Goal: Task Accomplishment & Management: Use online tool/utility

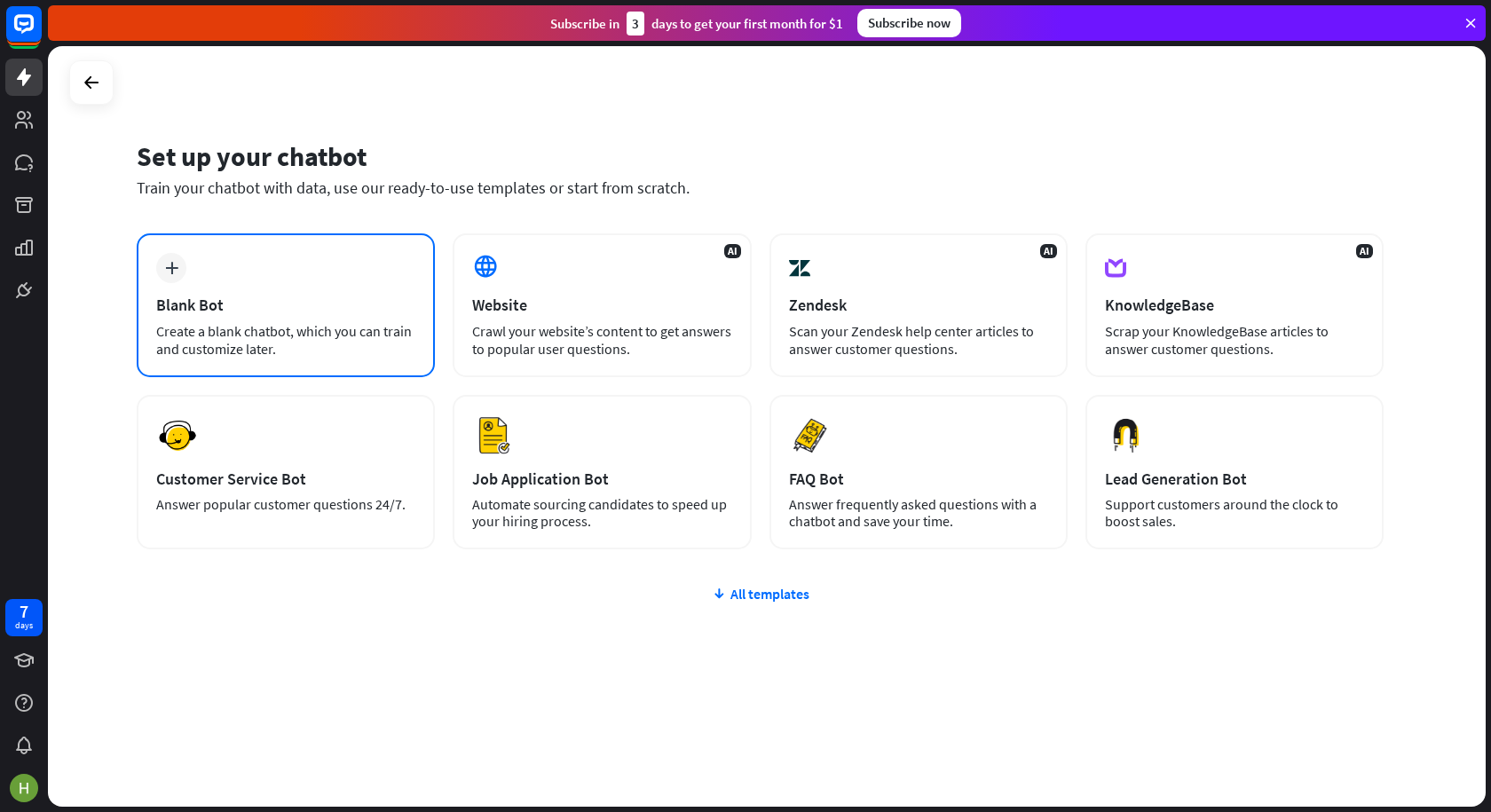
click at [187, 309] on div "Blank Bot" at bounding box center [285, 305] width 259 height 21
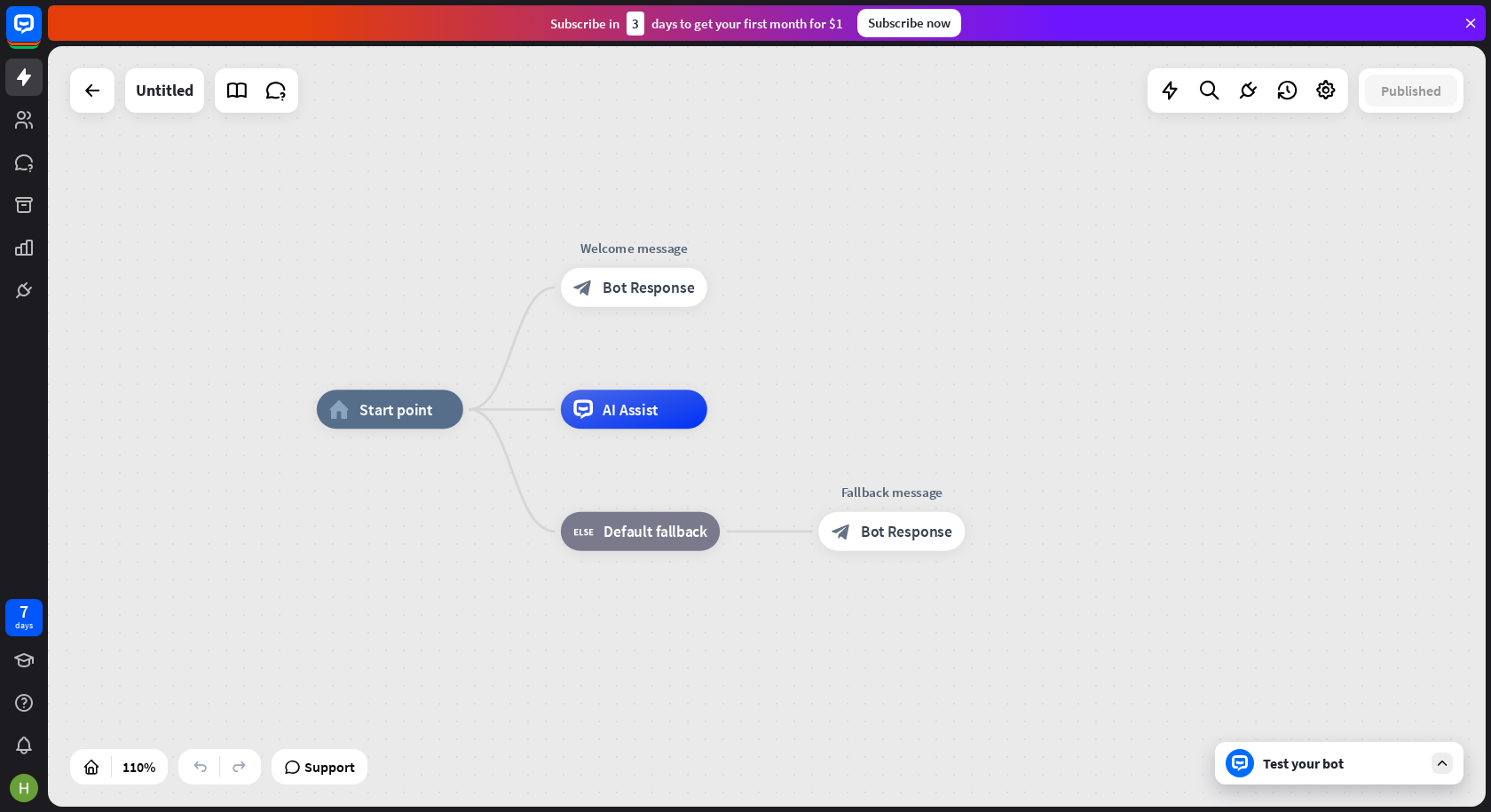
click at [1307, 765] on div "Test your bot" at bounding box center [1343, 763] width 160 height 18
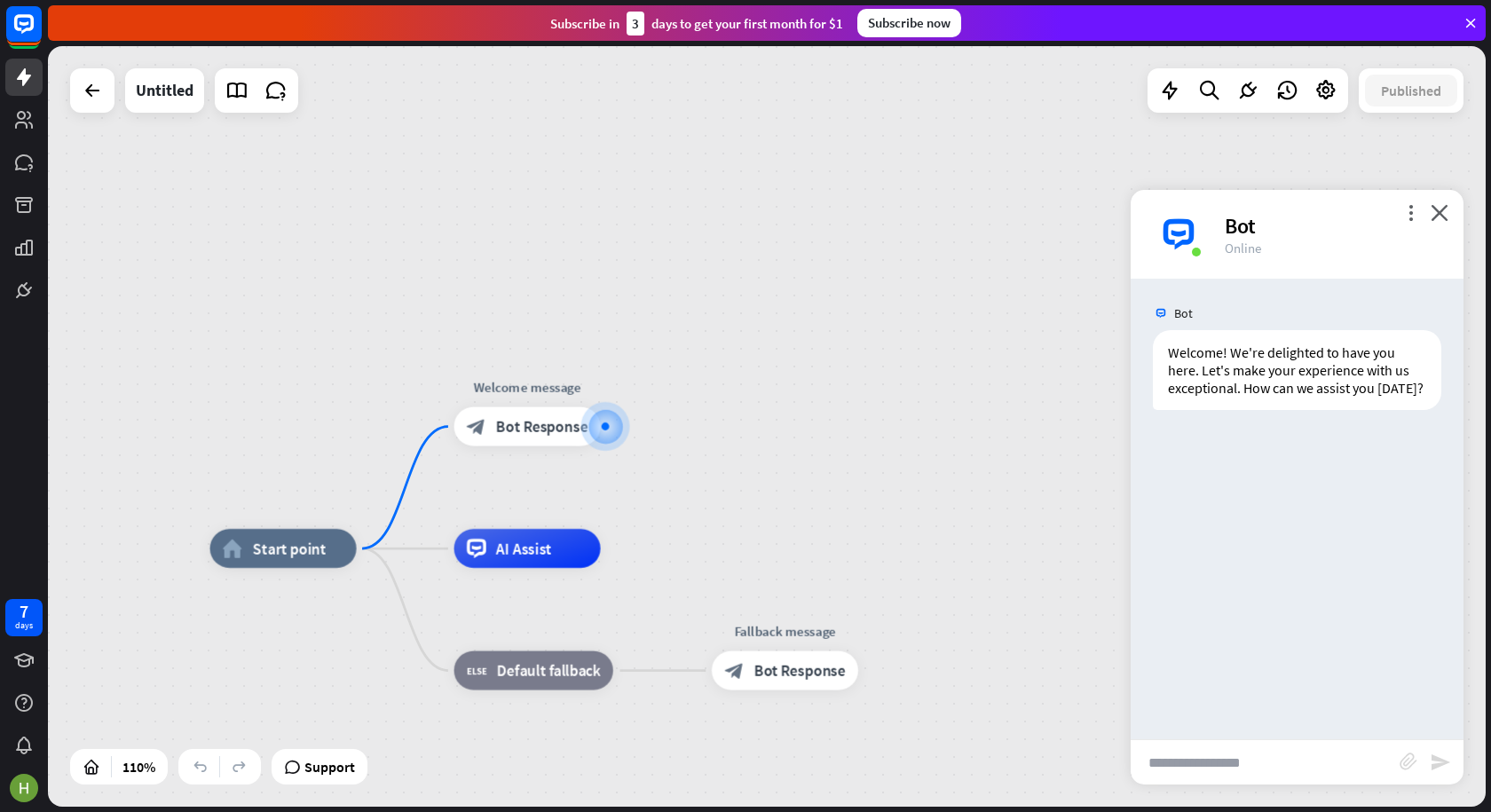
click at [1232, 765] on input "text" at bounding box center [1265, 762] width 269 height 44
type input "**"
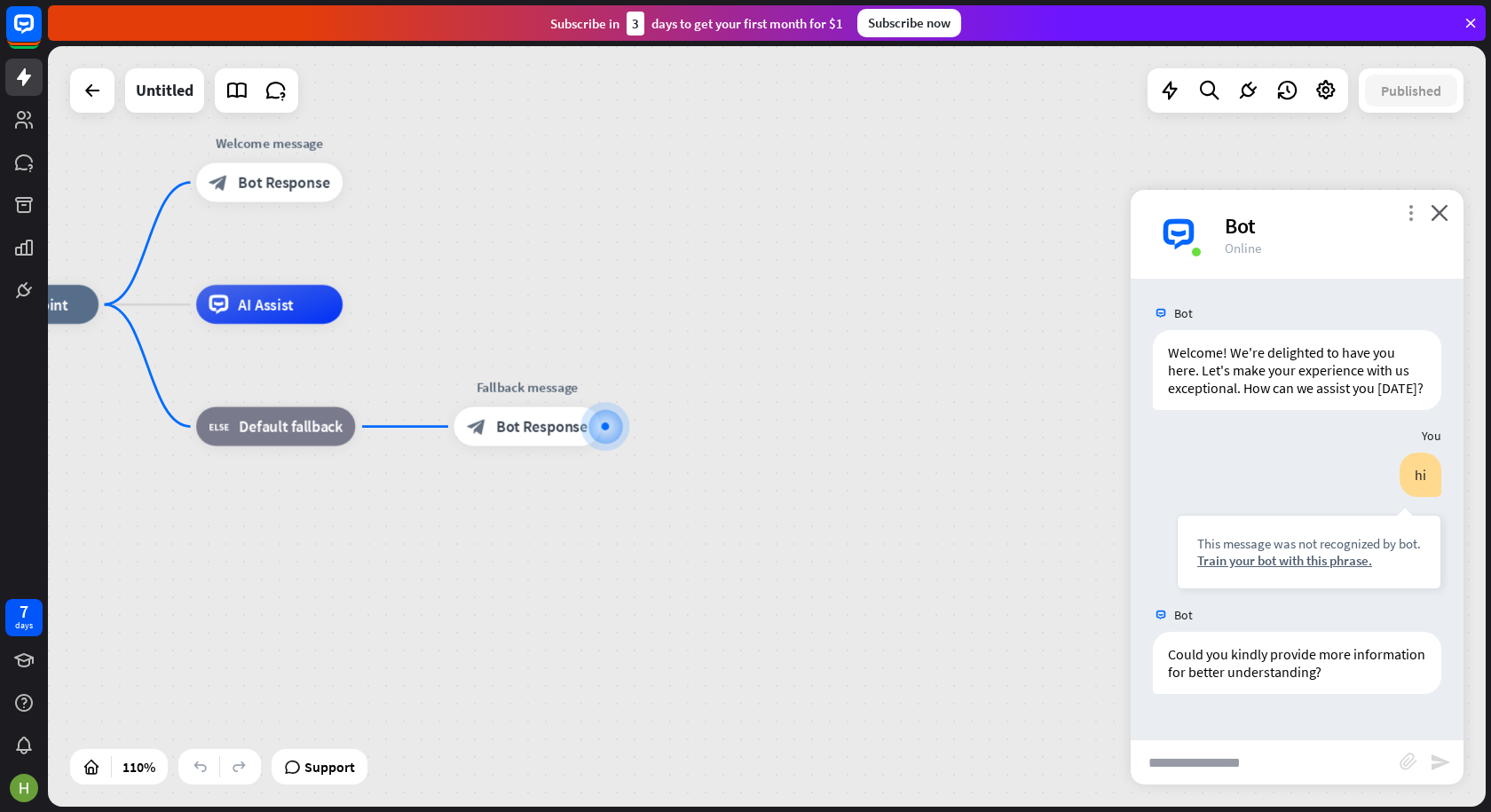
click at [1412, 214] on icon "more_vert" at bounding box center [1410, 212] width 17 height 17
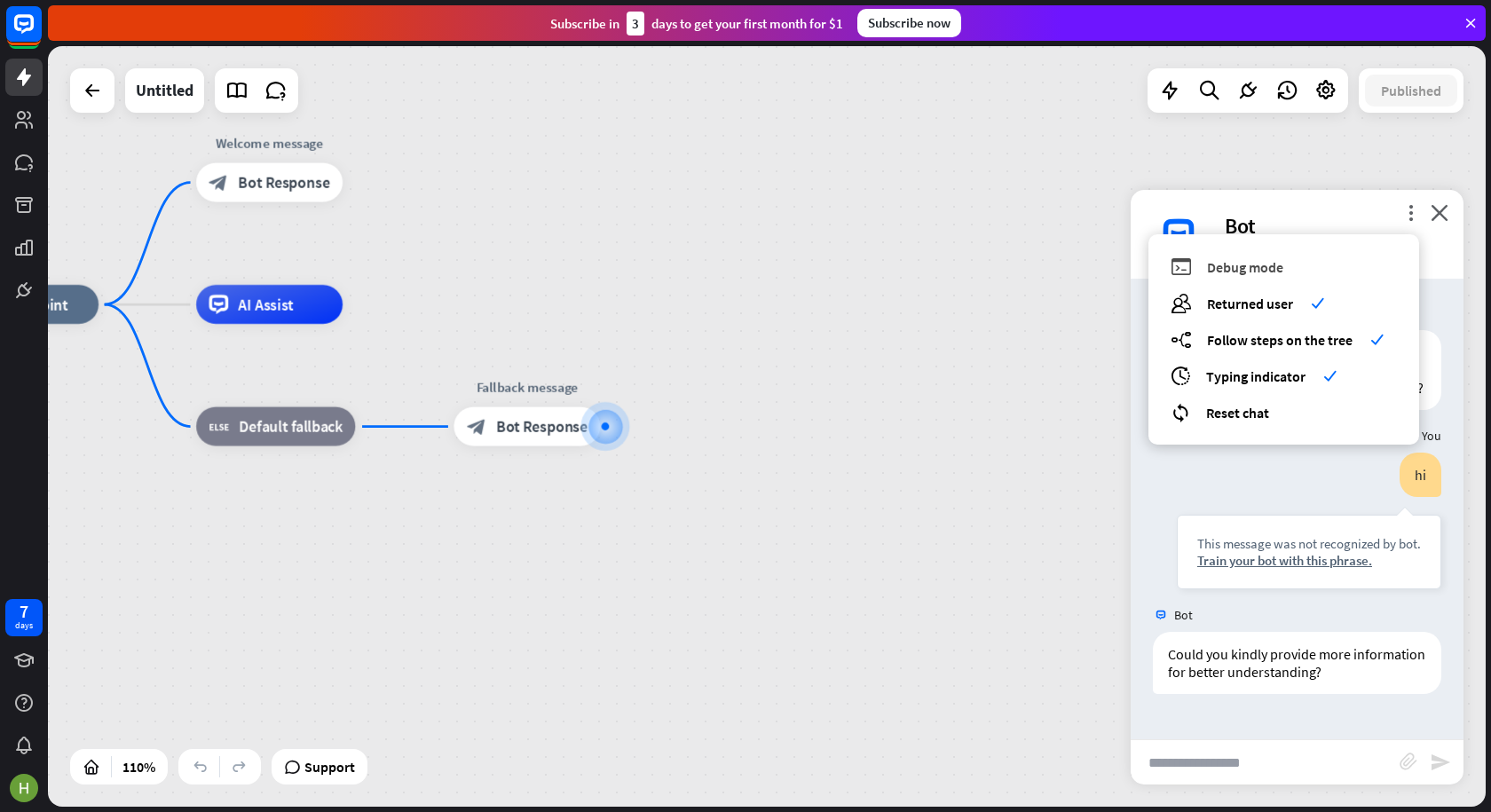
click at [1245, 263] on span "Debug mode" at bounding box center [1244, 267] width 76 height 18
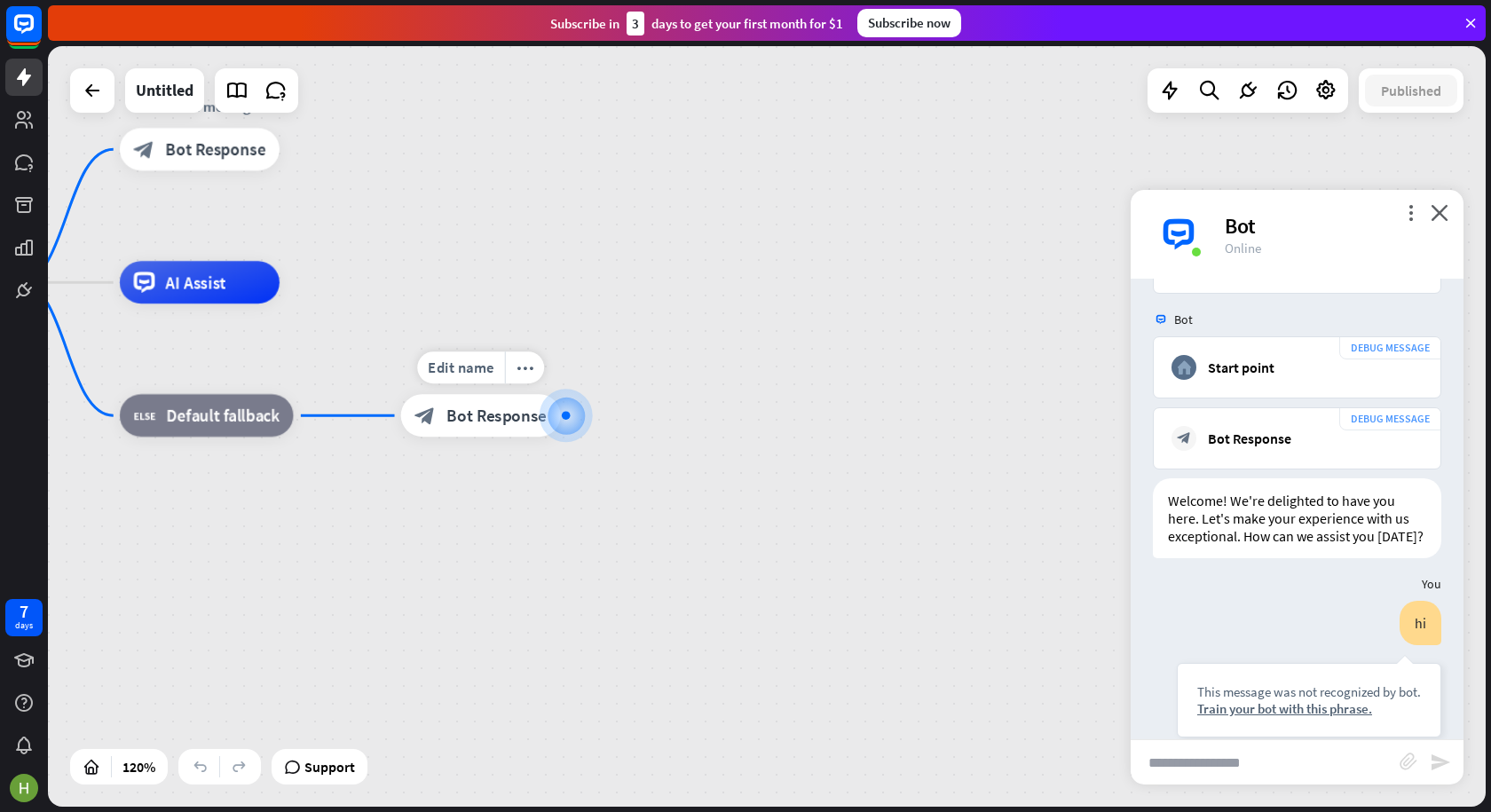
scroll to position [33, 0]
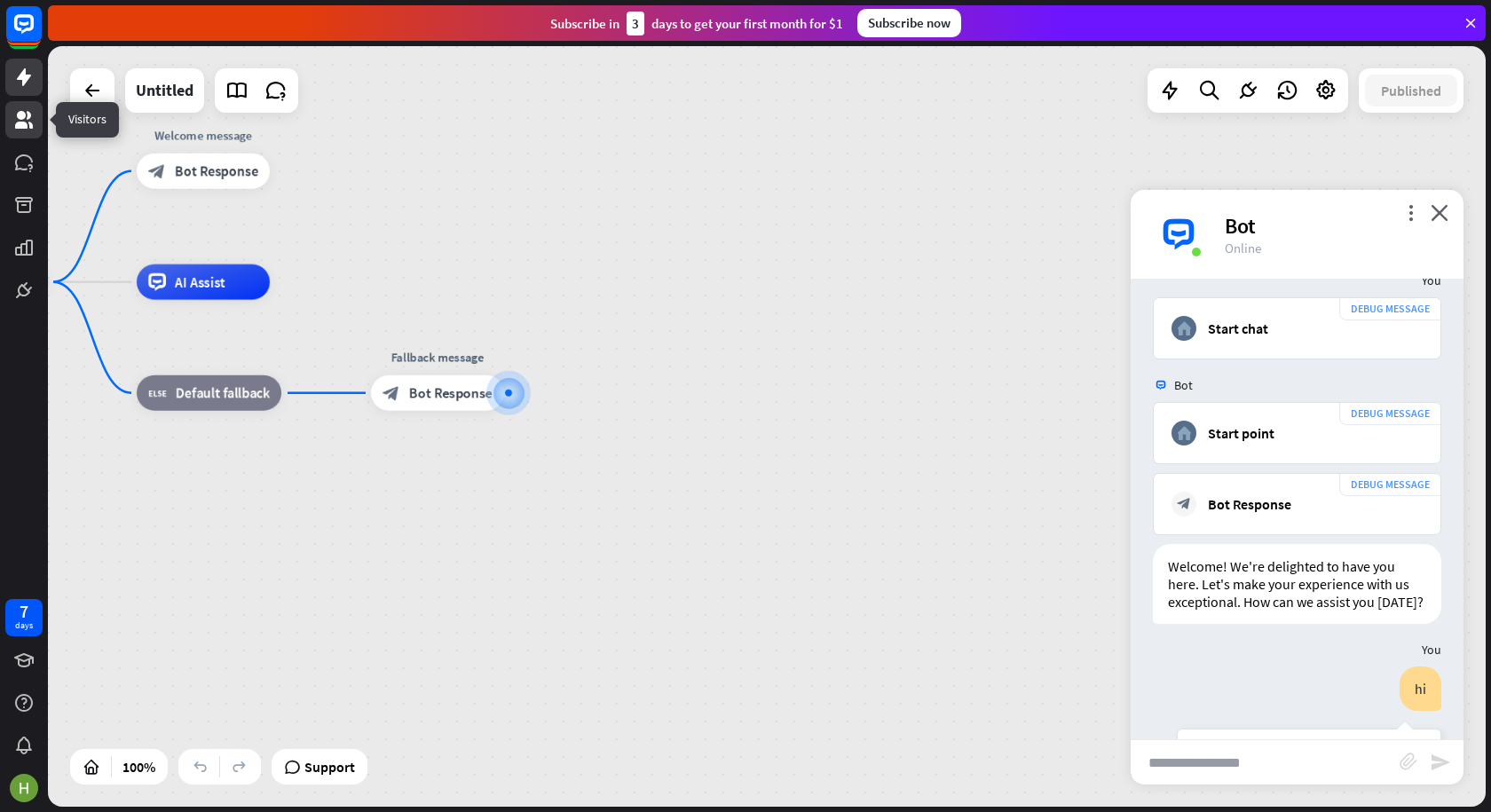
click at [37, 116] on link at bounding box center [24, 120] width 38 height 38
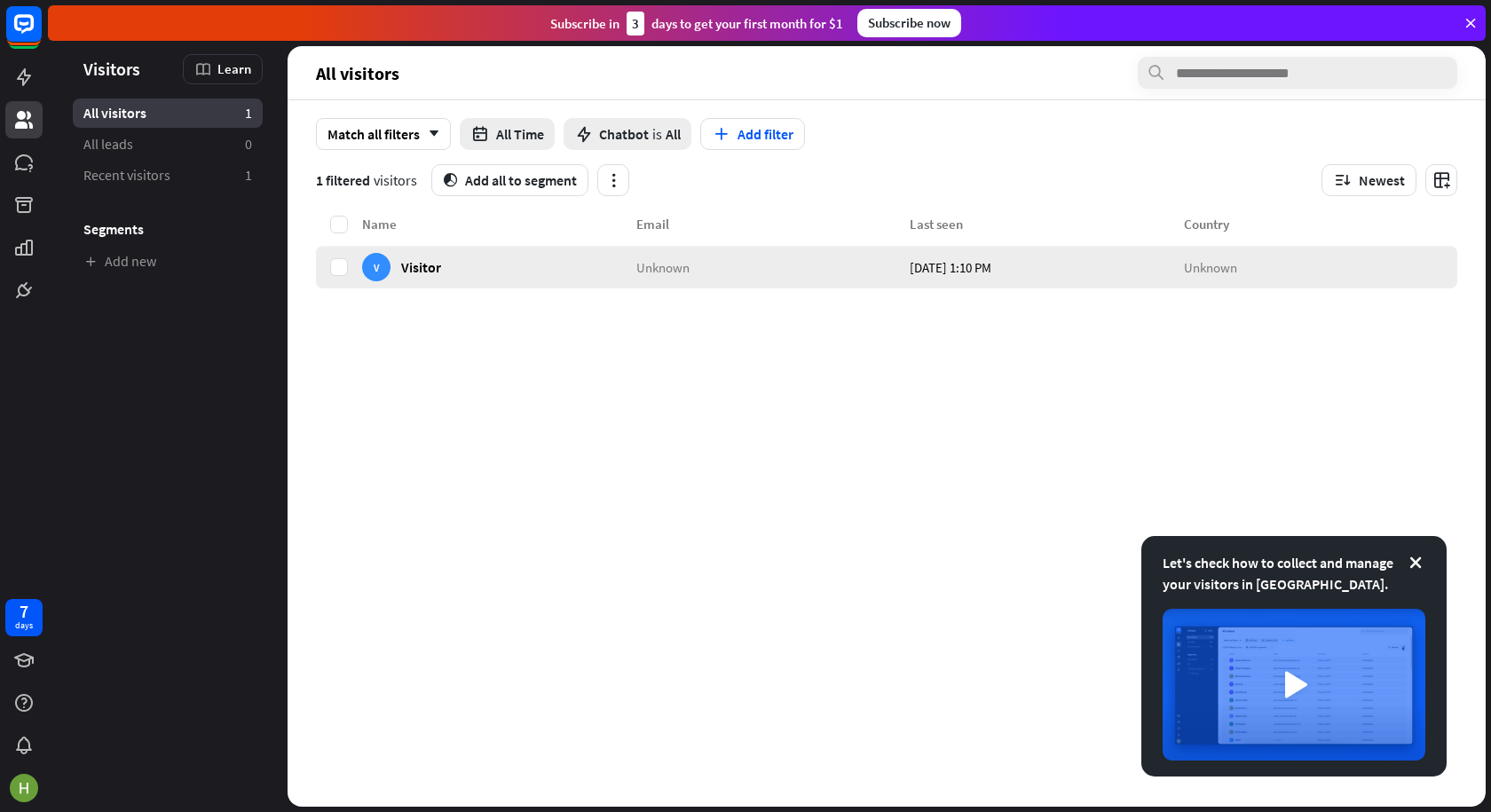
click at [857, 275] on div "Unknown" at bounding box center [774, 267] width 274 height 43
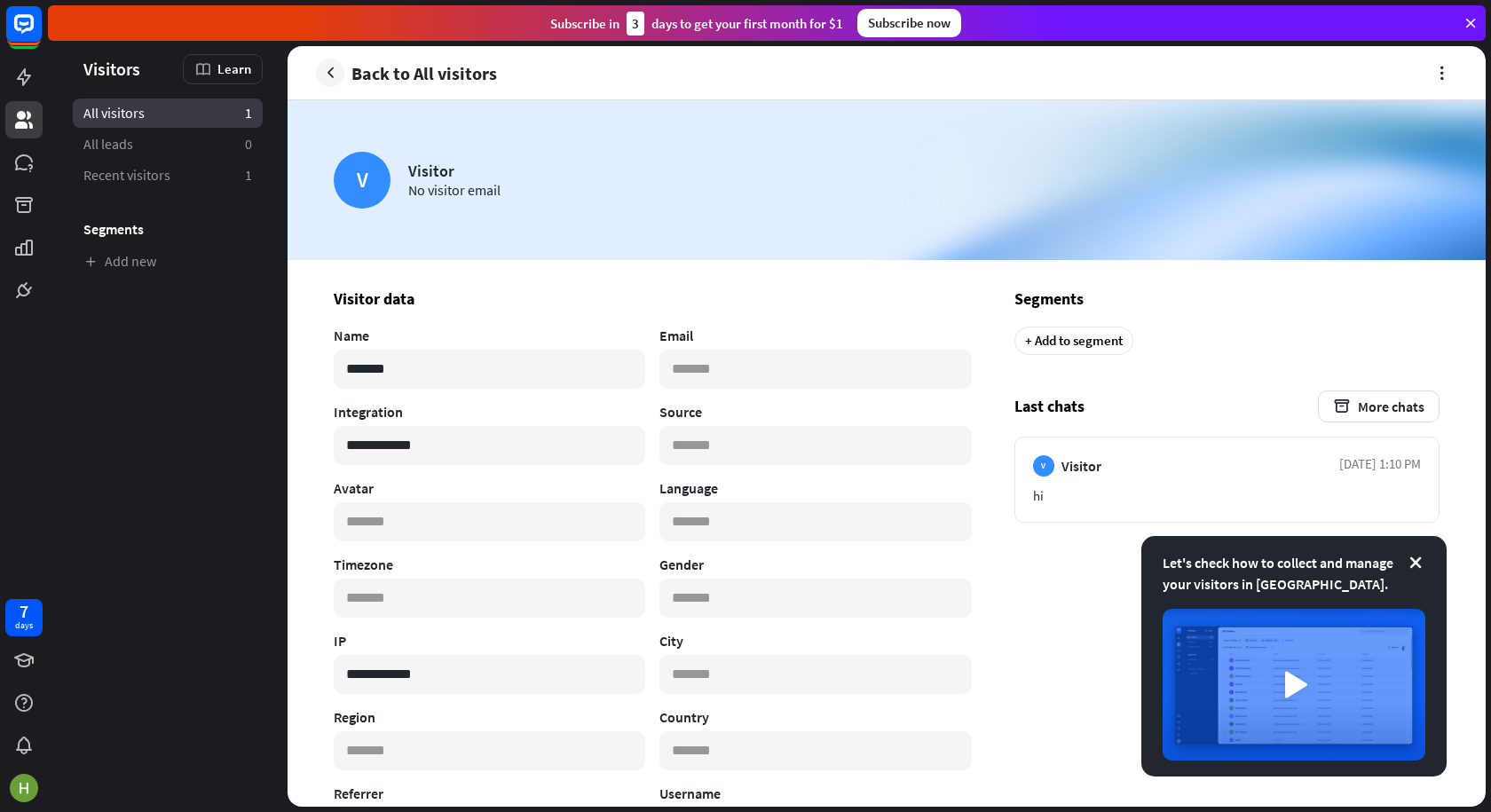
click at [115, 114] on span "All visitors" at bounding box center [114, 113] width 61 height 19
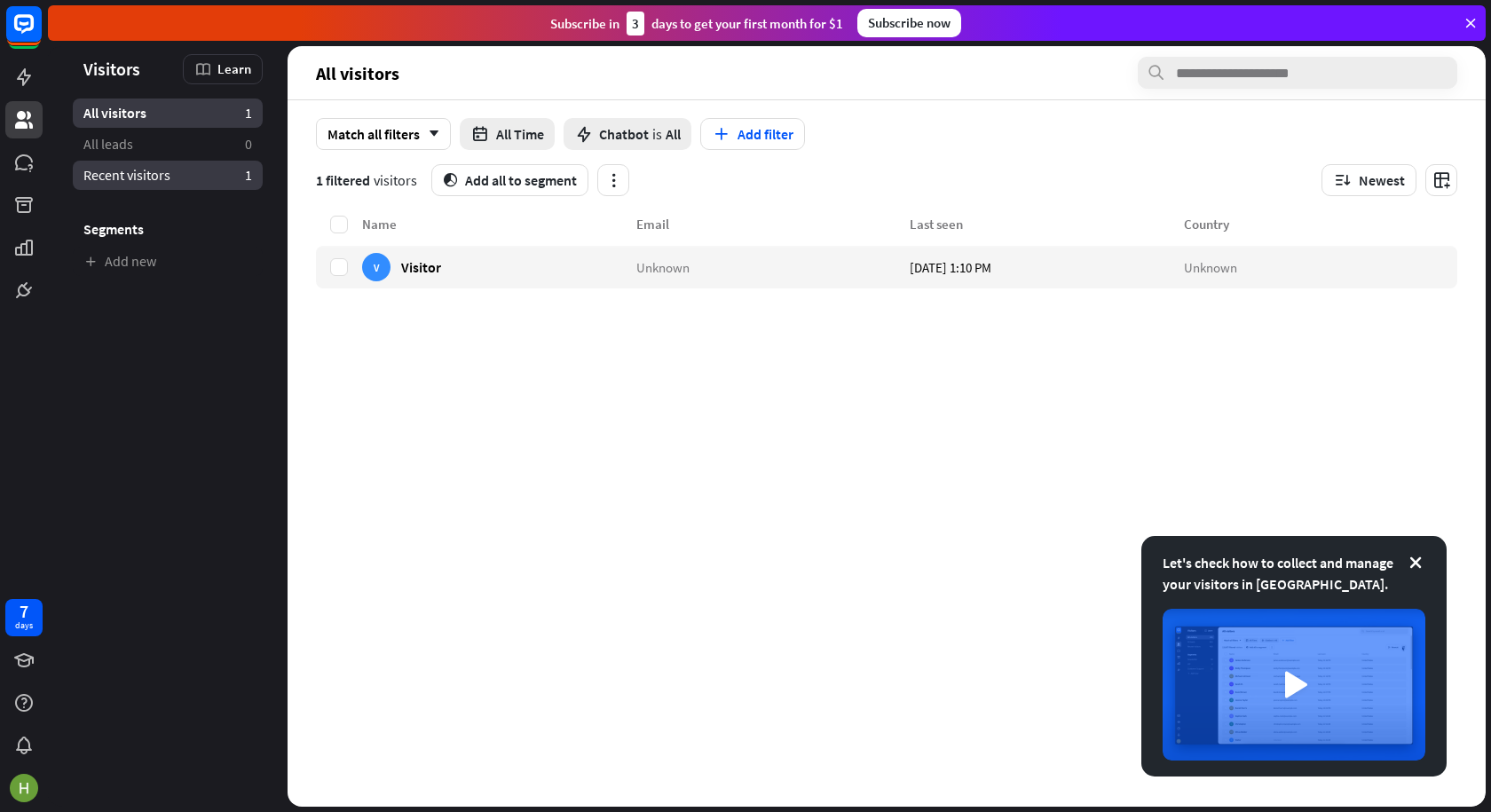
click at [118, 176] on span "Recent visitors" at bounding box center [126, 175] width 87 height 19
click at [1438, 566] on div "Let's check how to collect and manage your visitors in [GEOGRAPHIC_DATA]." at bounding box center [1294, 656] width 306 height 240
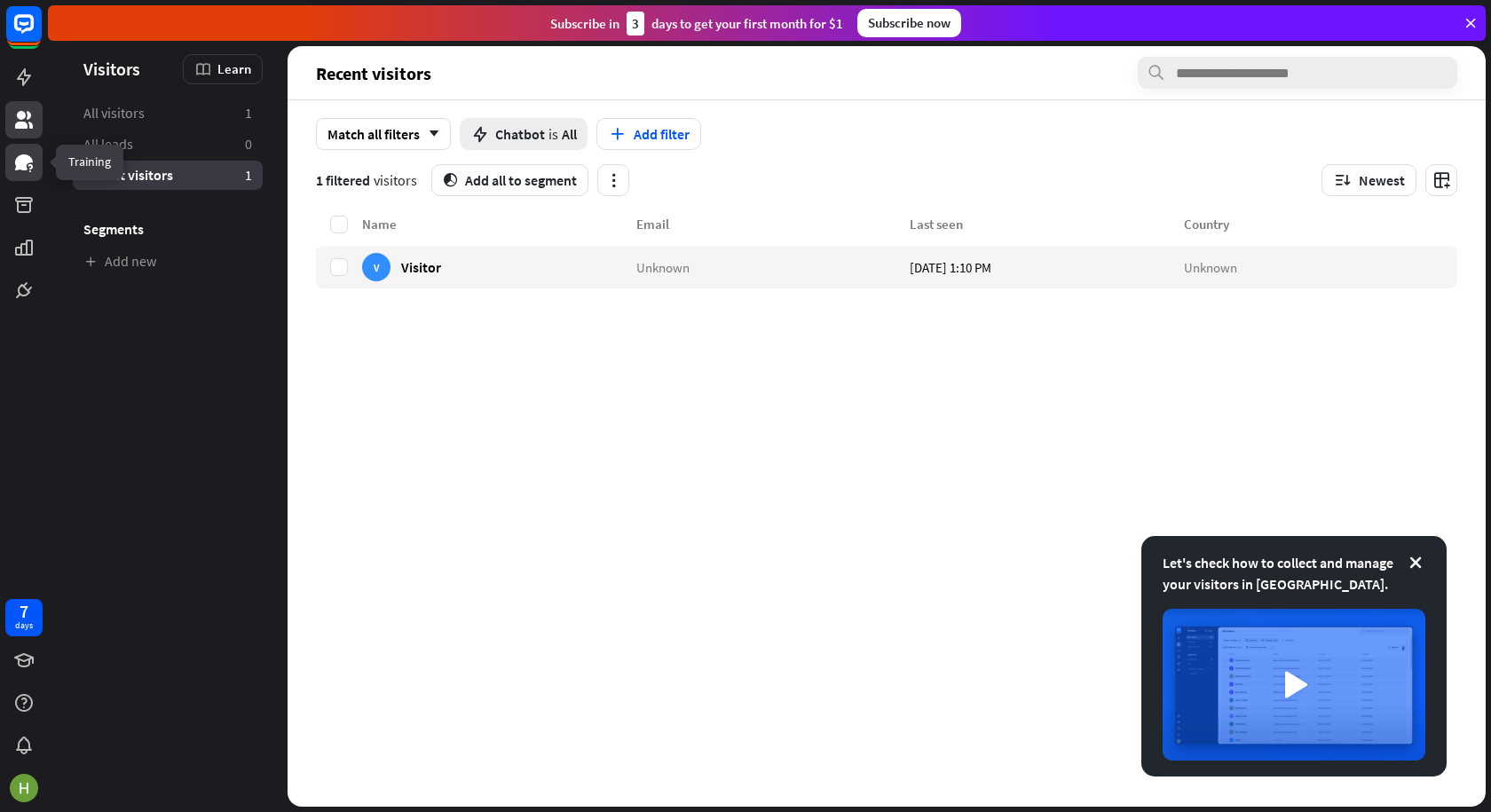
click at [22, 168] on icon at bounding box center [24, 162] width 18 height 16
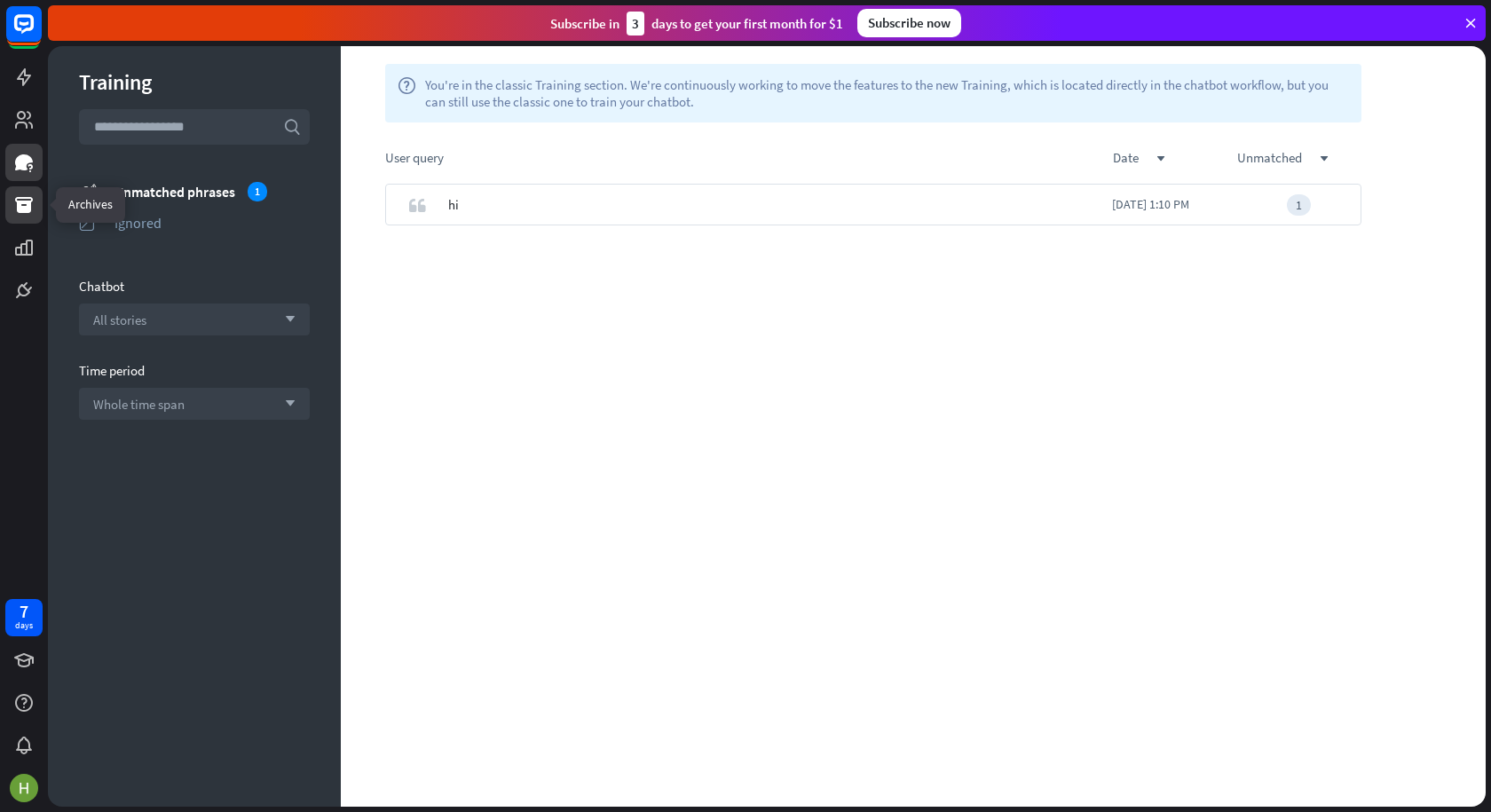
click at [21, 205] on icon at bounding box center [24, 205] width 18 height 16
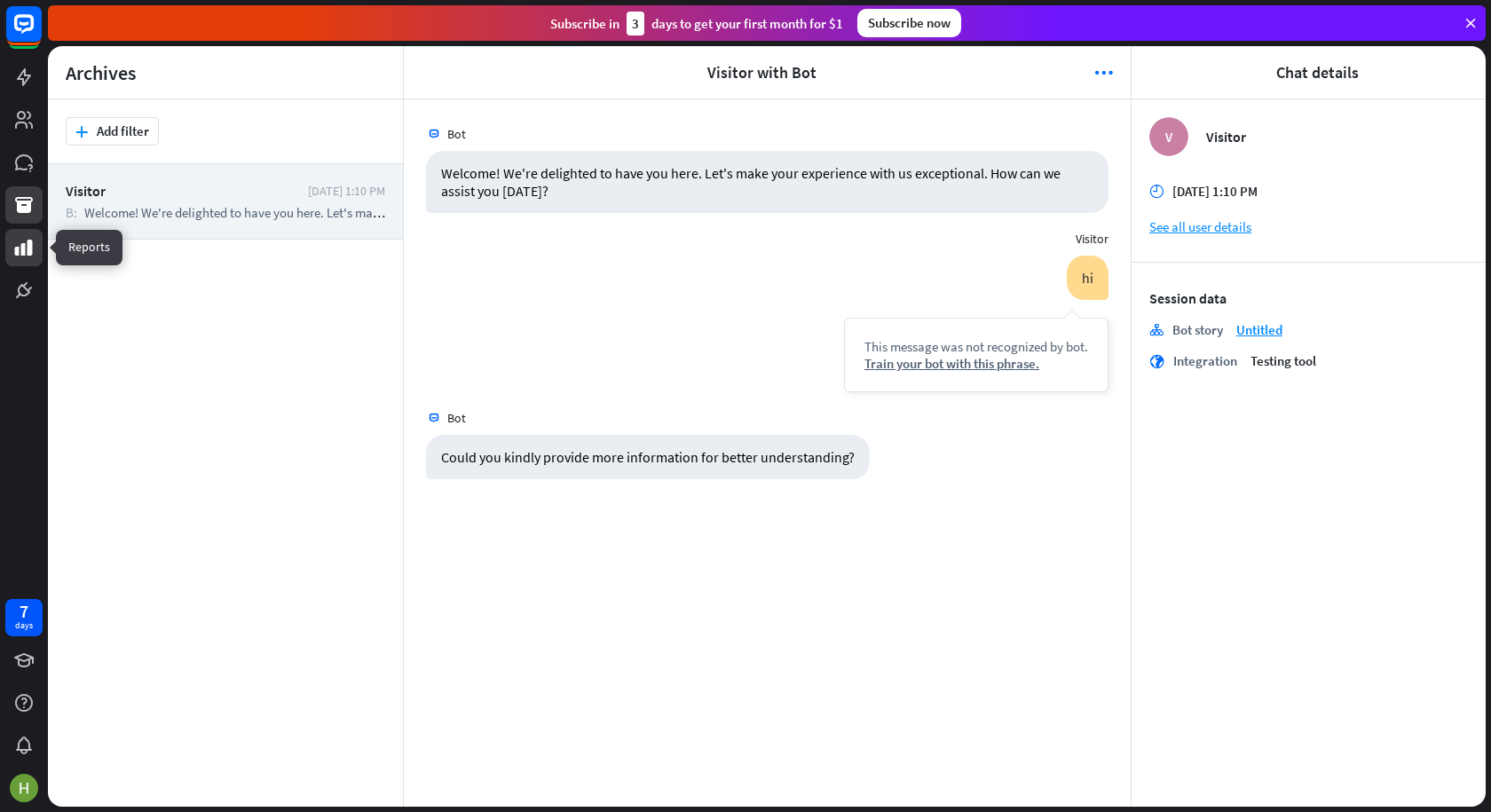
click at [22, 250] on icon at bounding box center [24, 247] width 18 height 16
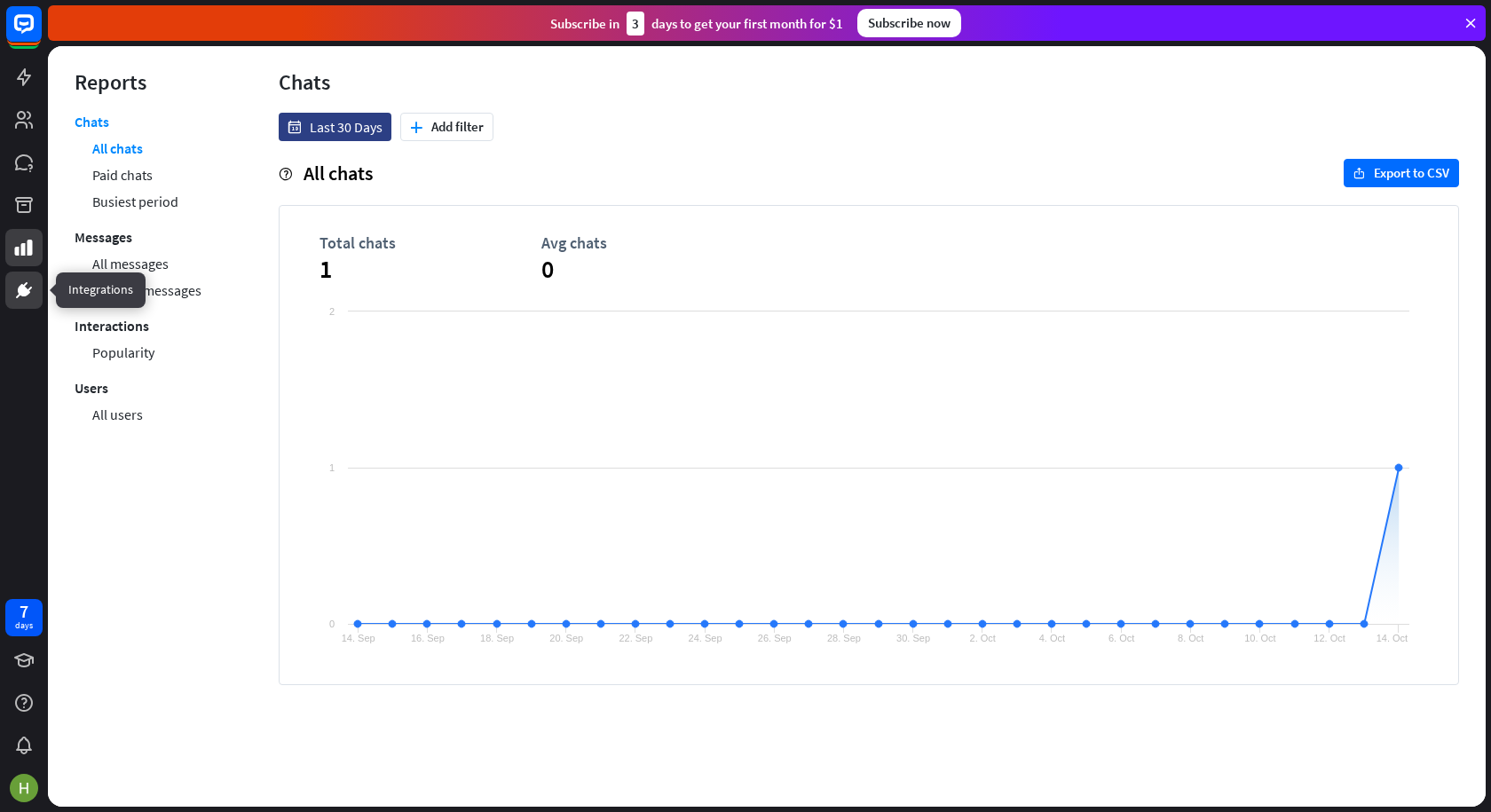
click at [21, 290] on icon at bounding box center [24, 290] width 11 height 11
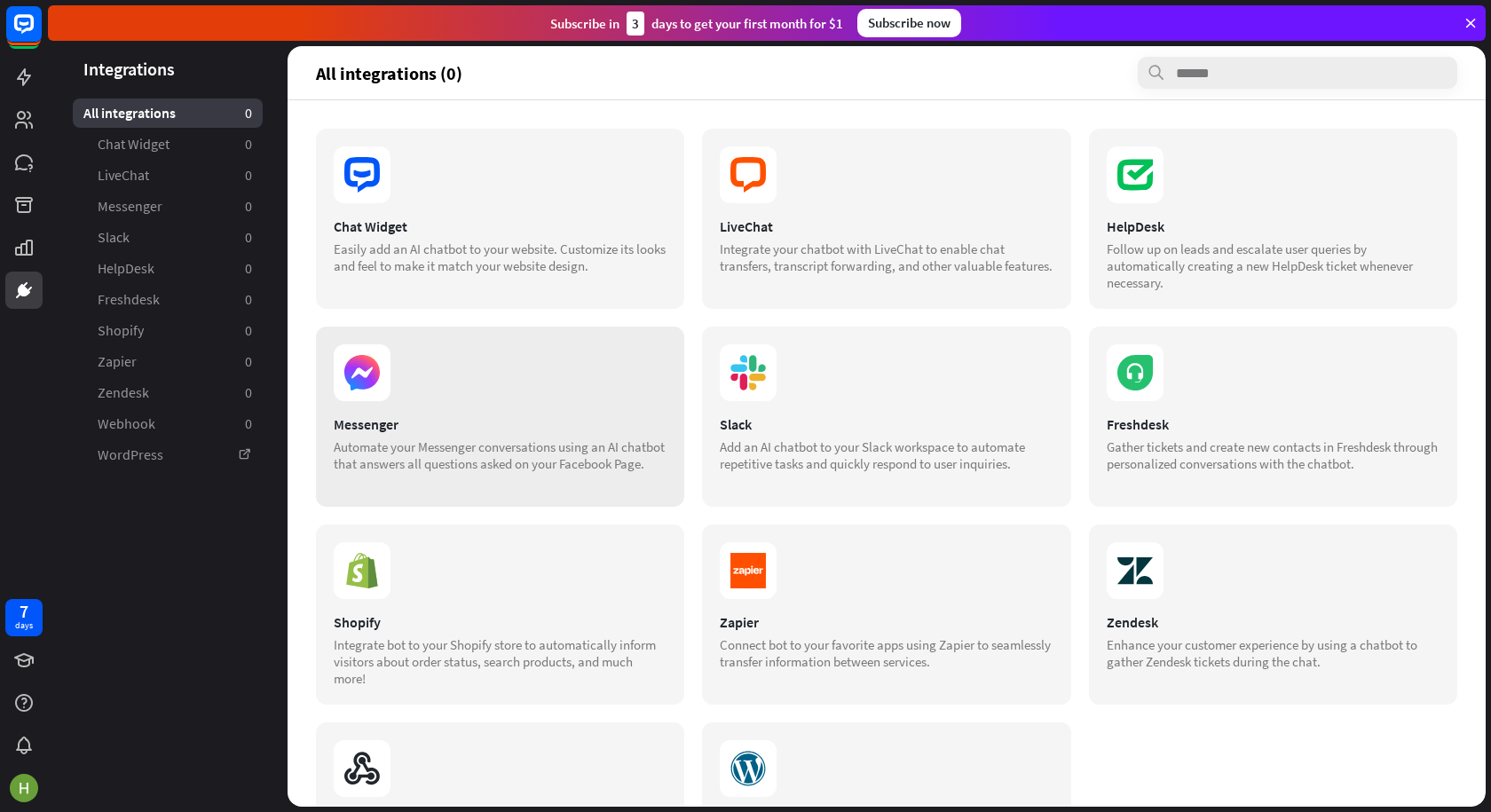
click at [360, 373] on icon at bounding box center [362, 372] width 22 height 12
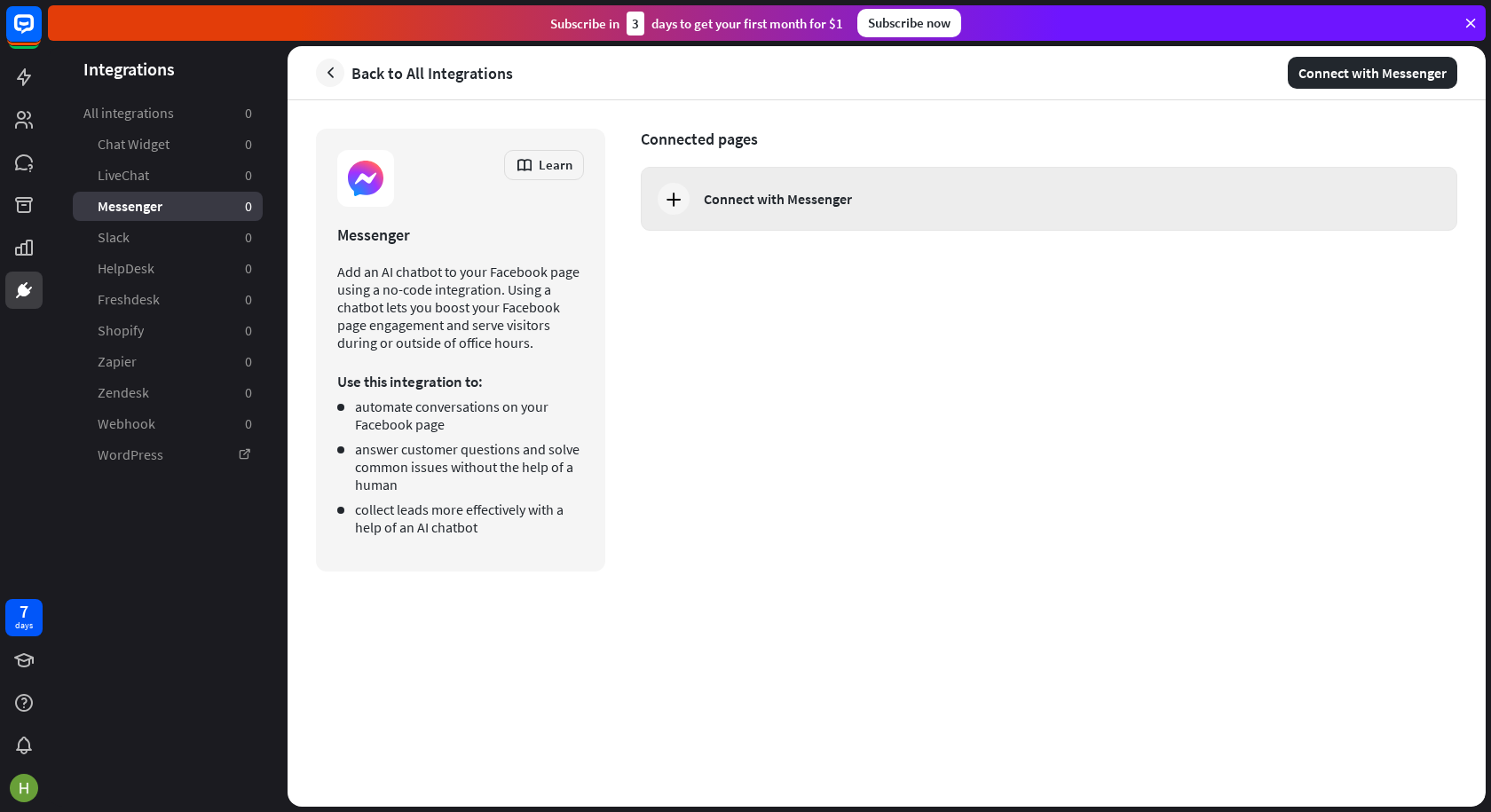
click at [676, 201] on icon at bounding box center [673, 199] width 22 height 22
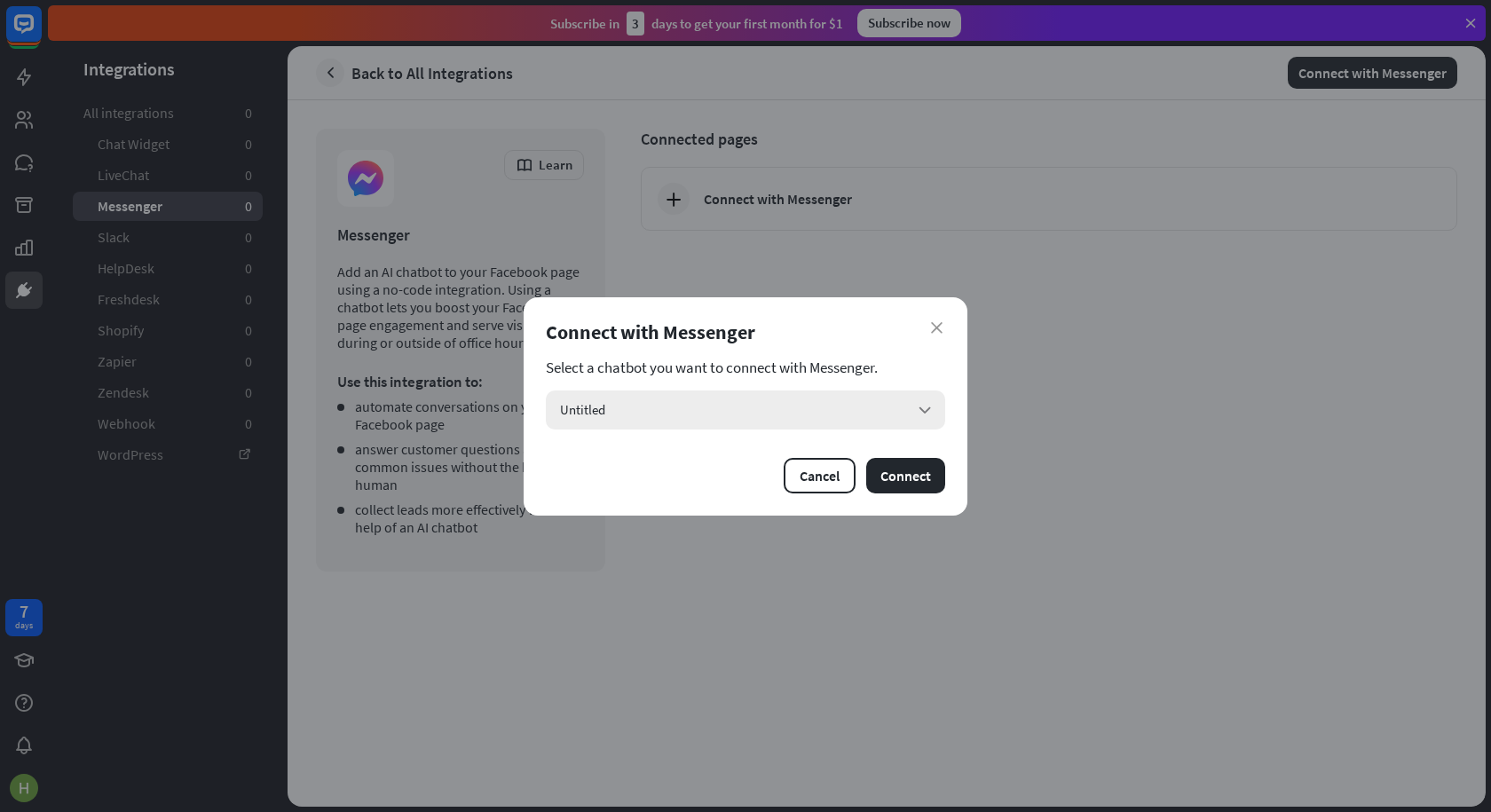
click at [732, 412] on div "Untitled arrow_down" at bounding box center [745, 410] width 399 height 39
click at [594, 455] on span "Untitled" at bounding box center [589, 458] width 45 height 17
click at [902, 479] on button "Connect" at bounding box center [906, 476] width 79 height 36
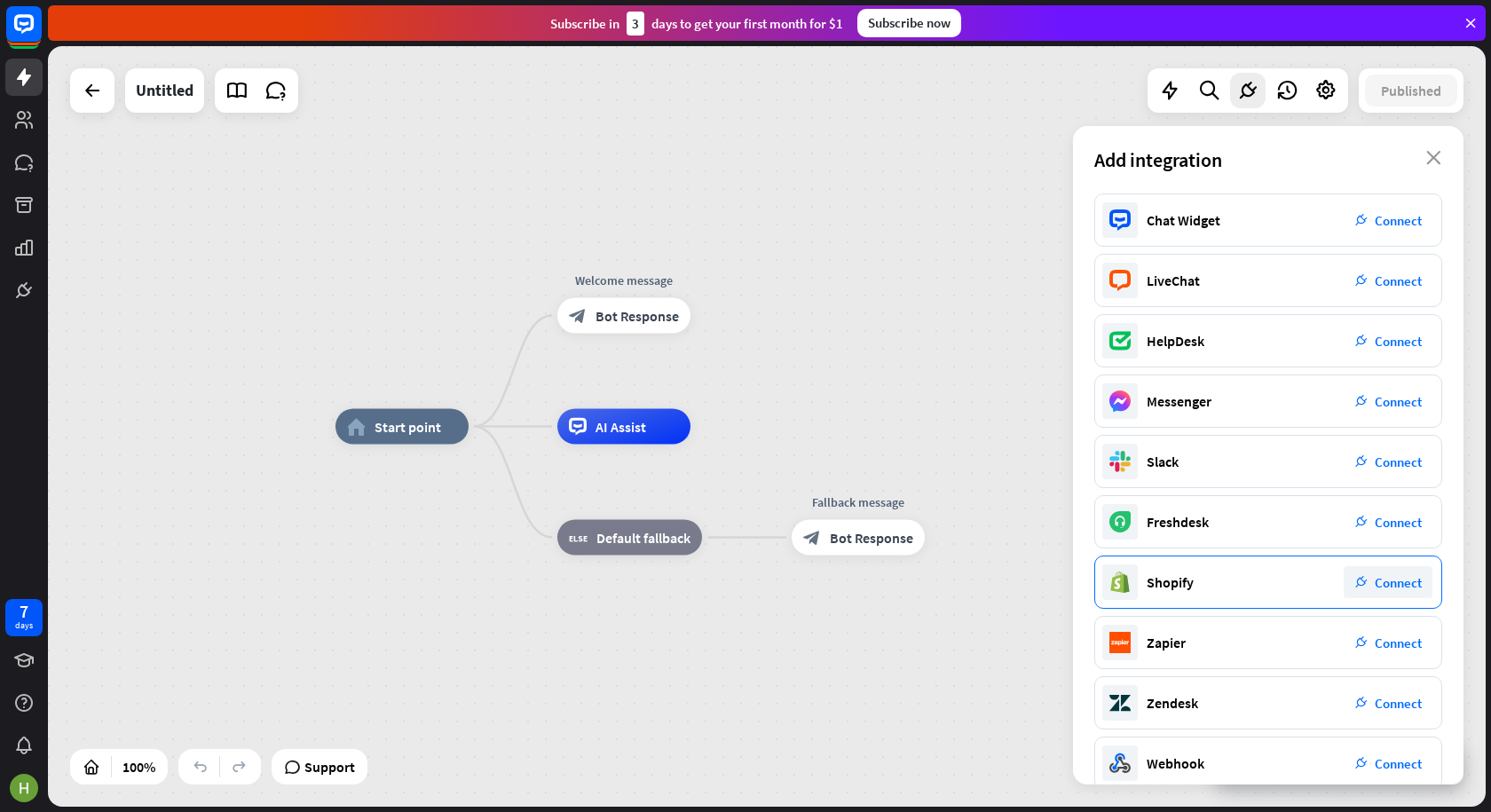
click at [1160, 587] on div "Shopify" at bounding box center [1170, 583] width 47 height 18
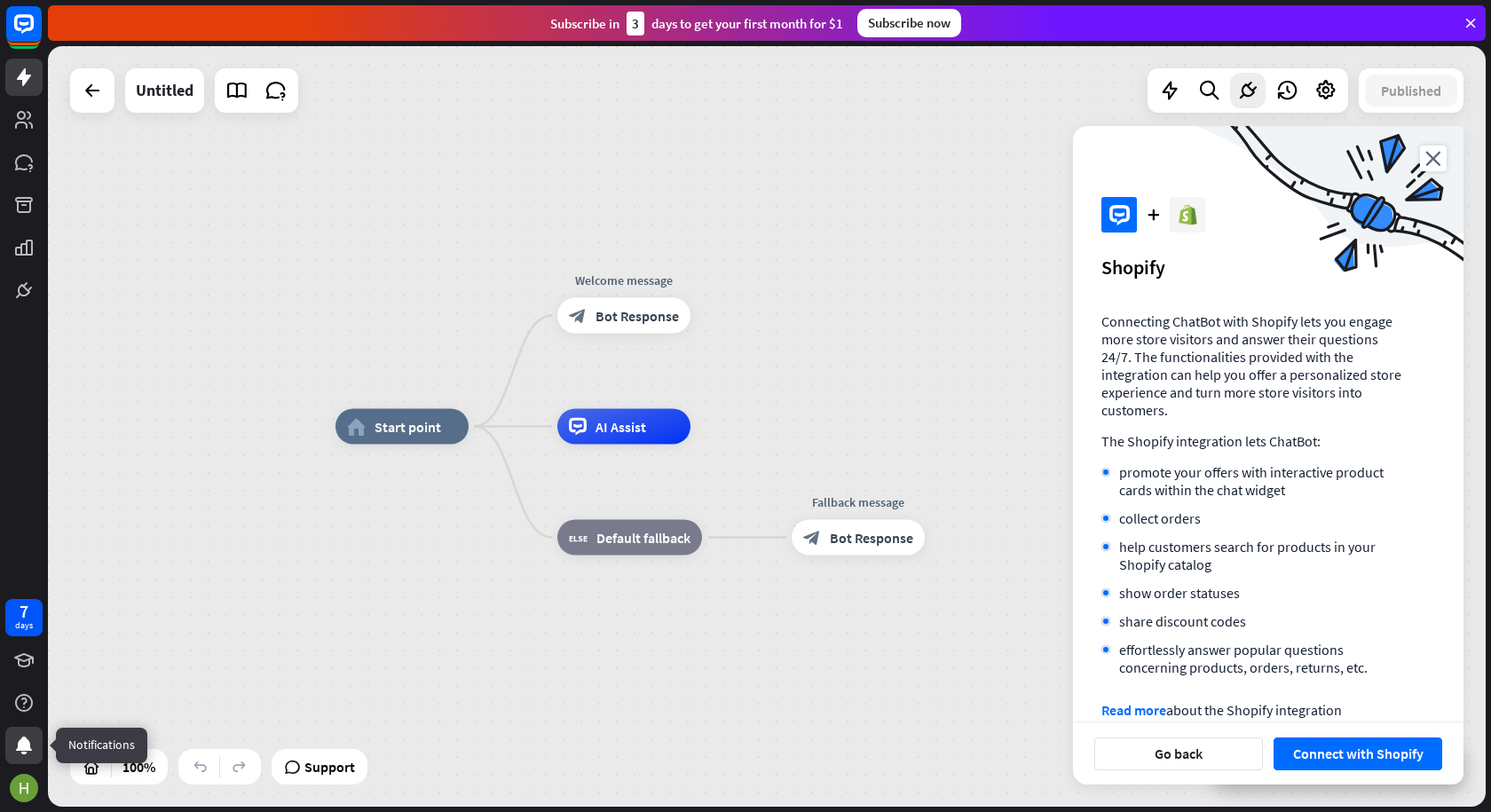
click at [24, 747] on icon at bounding box center [24, 746] width 16 height 18
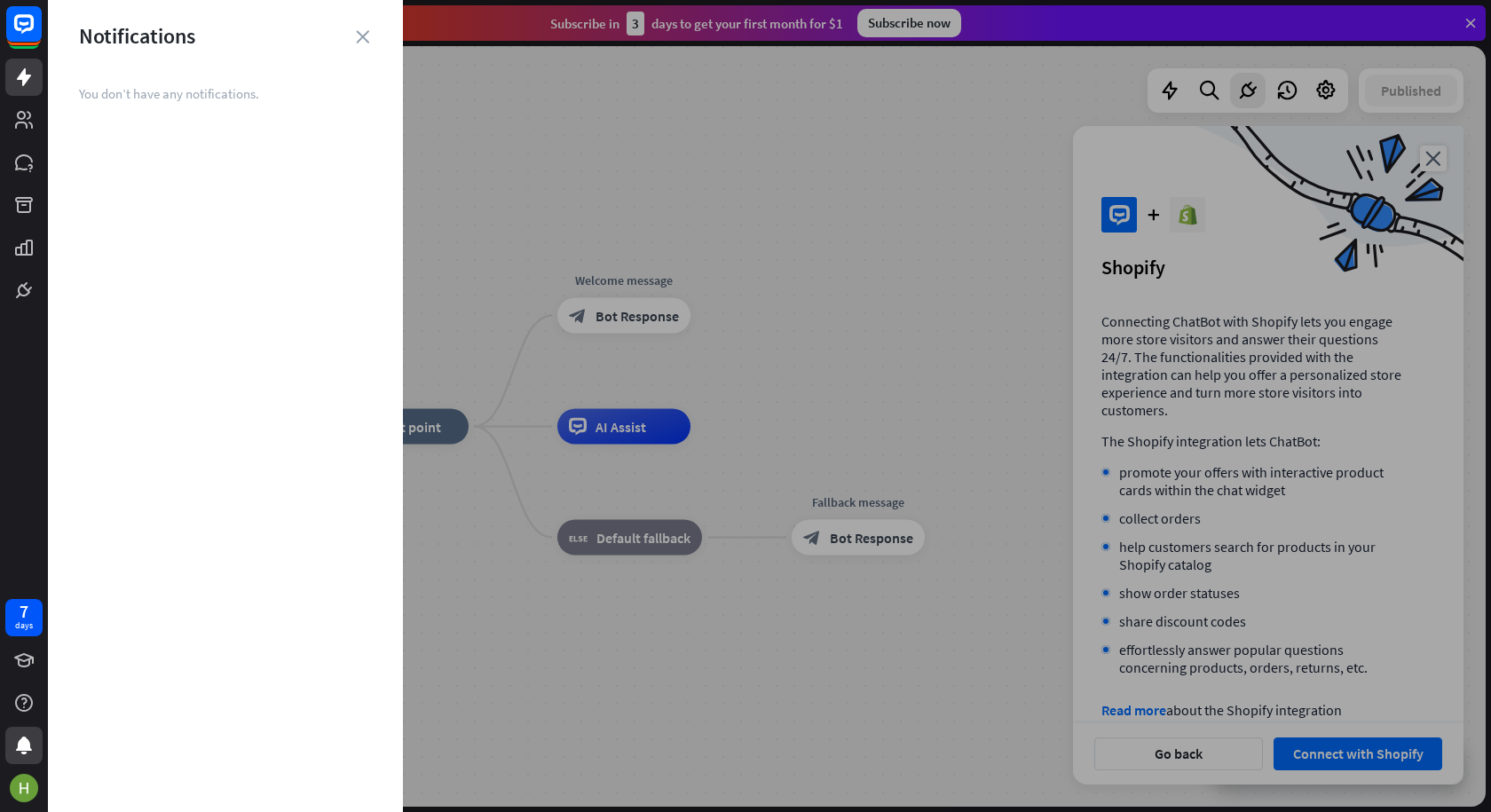
click at [769, 223] on div at bounding box center [769, 406] width 1443 height 812
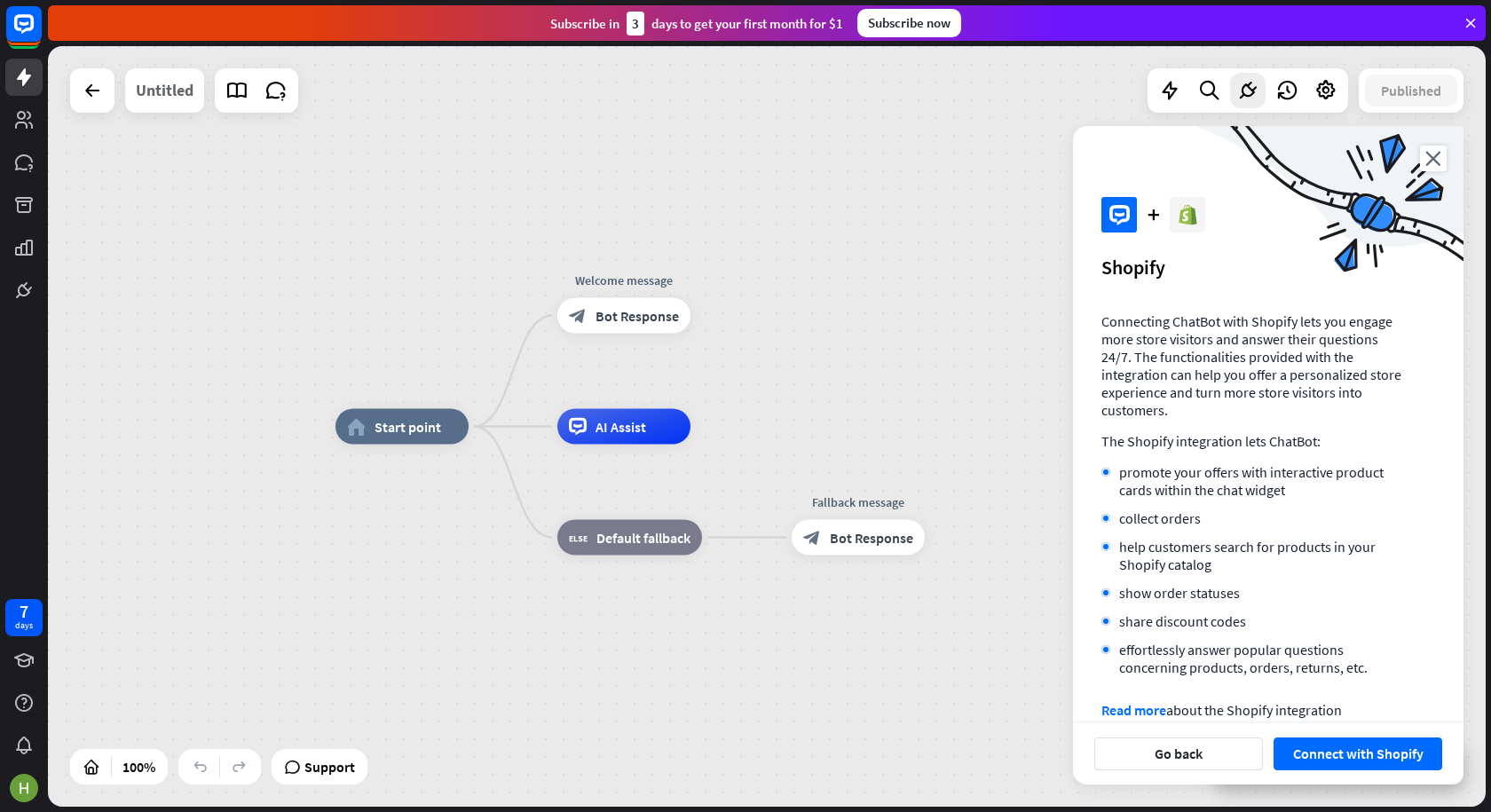
click at [179, 99] on div "Untitled" at bounding box center [164, 90] width 57 height 44
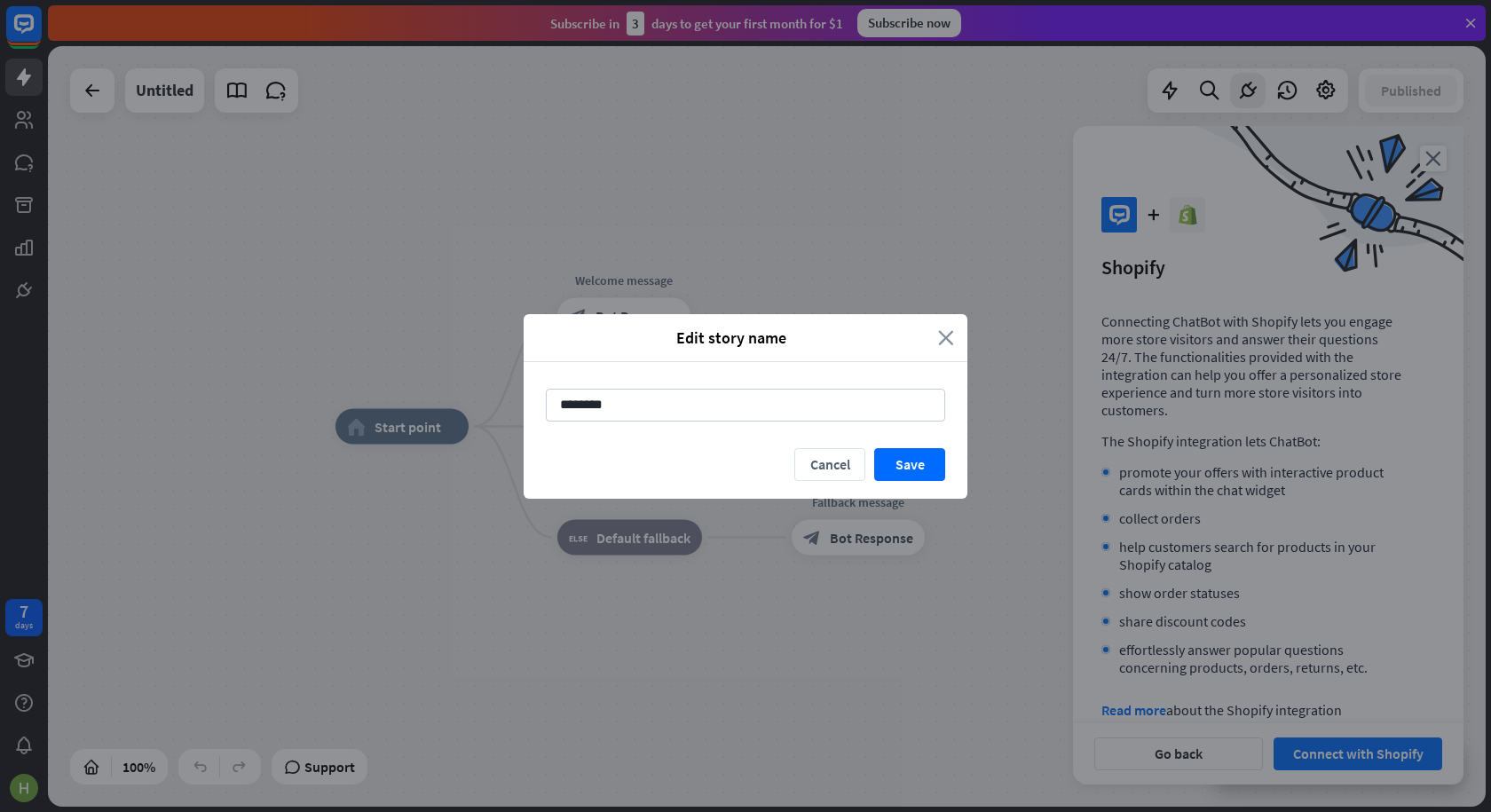
click at [946, 337] on icon "close" at bounding box center [946, 337] width 16 height 21
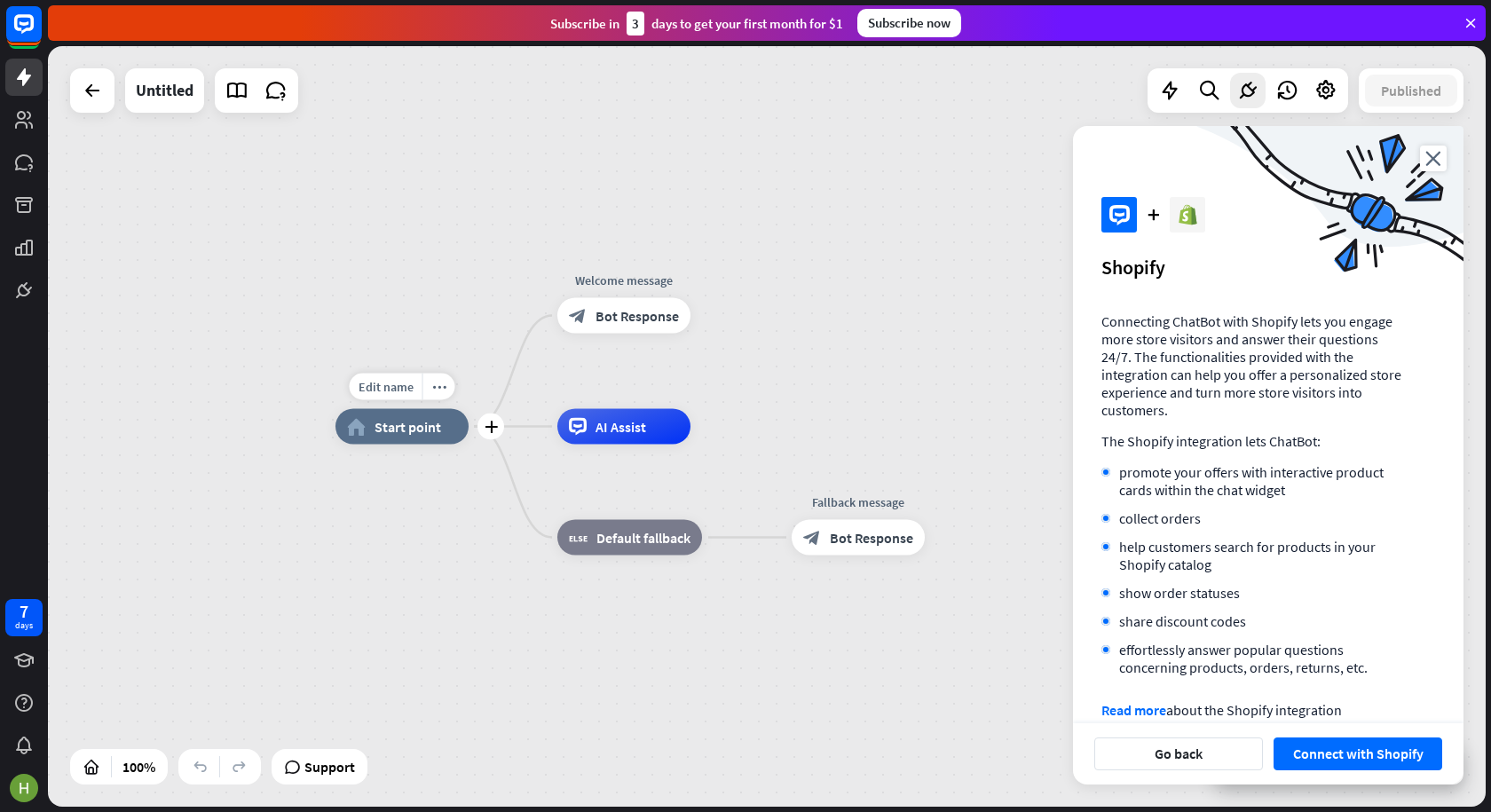
drag, startPoint x: 625, startPoint y: 437, endPoint x: 503, endPoint y: 418, distance: 123.5
click at [503, 427] on div "Edit name more_horiz plus home_2 Start point Welcome message block_bot_response…" at bounding box center [1054, 807] width 1438 height 760
click at [875, 541] on span "Bot Response" at bounding box center [871, 538] width 83 height 18
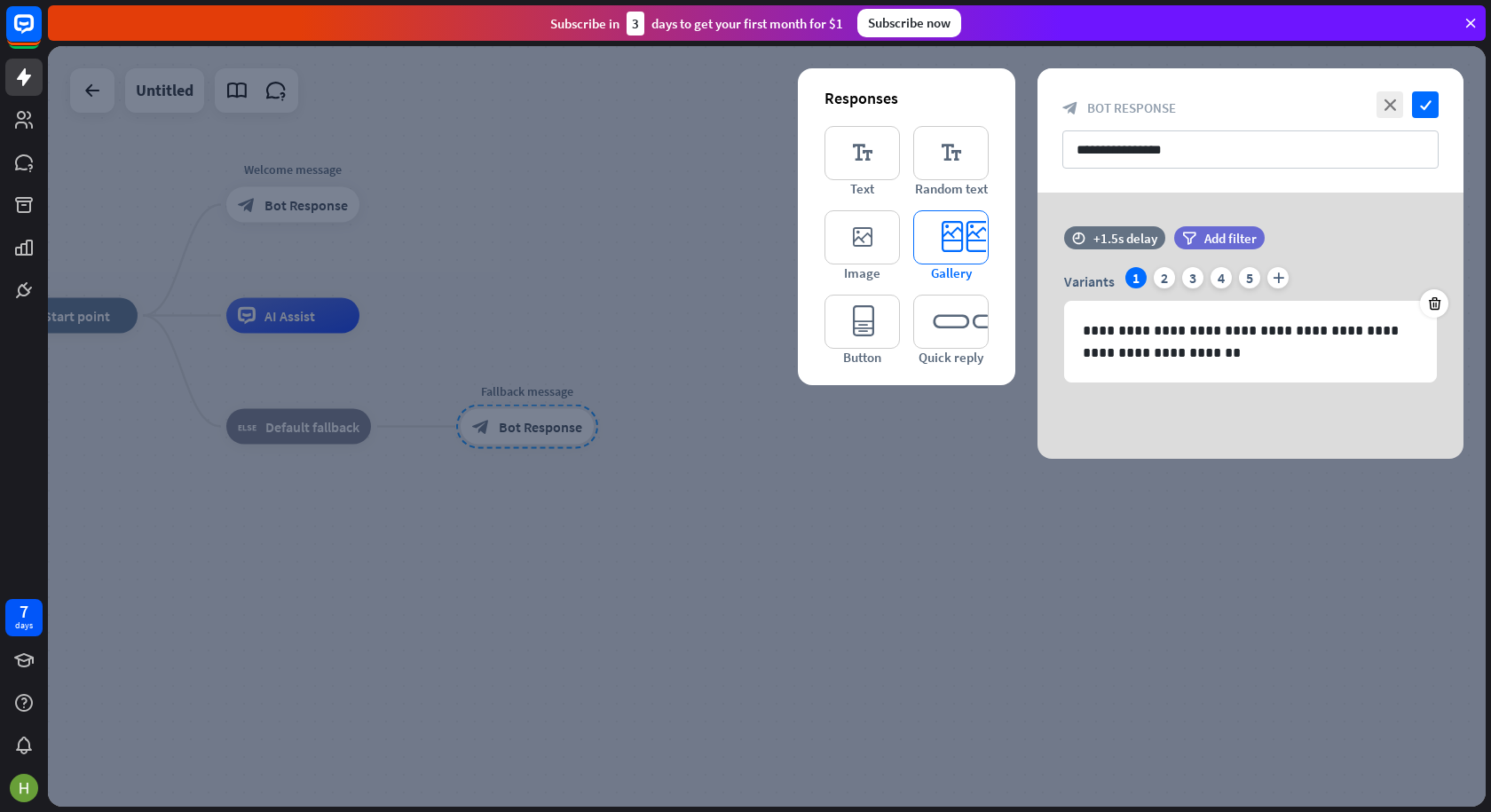
click at [945, 242] on icon "editor_card" at bounding box center [951, 238] width 75 height 54
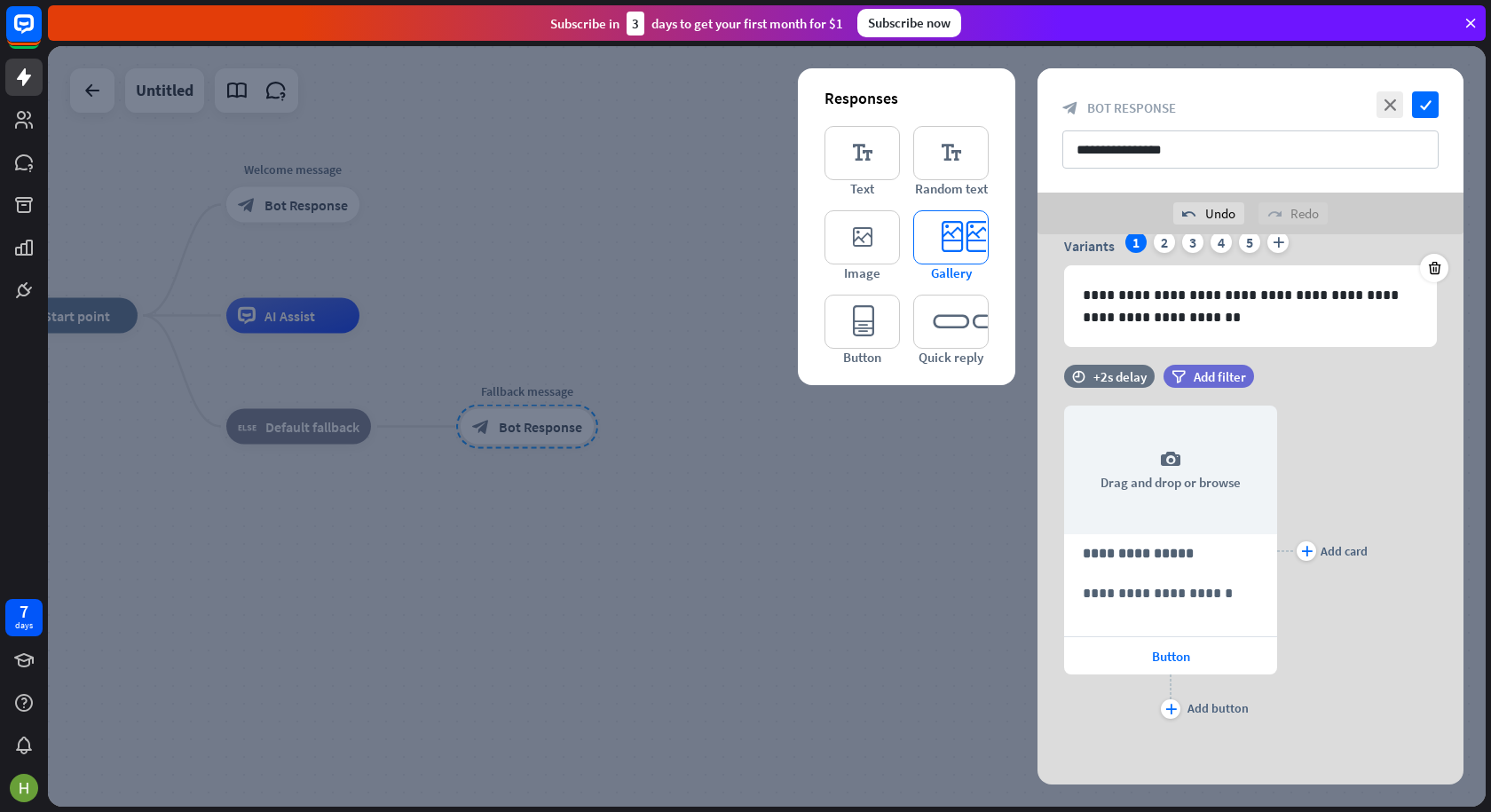
scroll to position [78, 0]
click at [1170, 661] on span "Button" at bounding box center [1171, 655] width 39 height 17
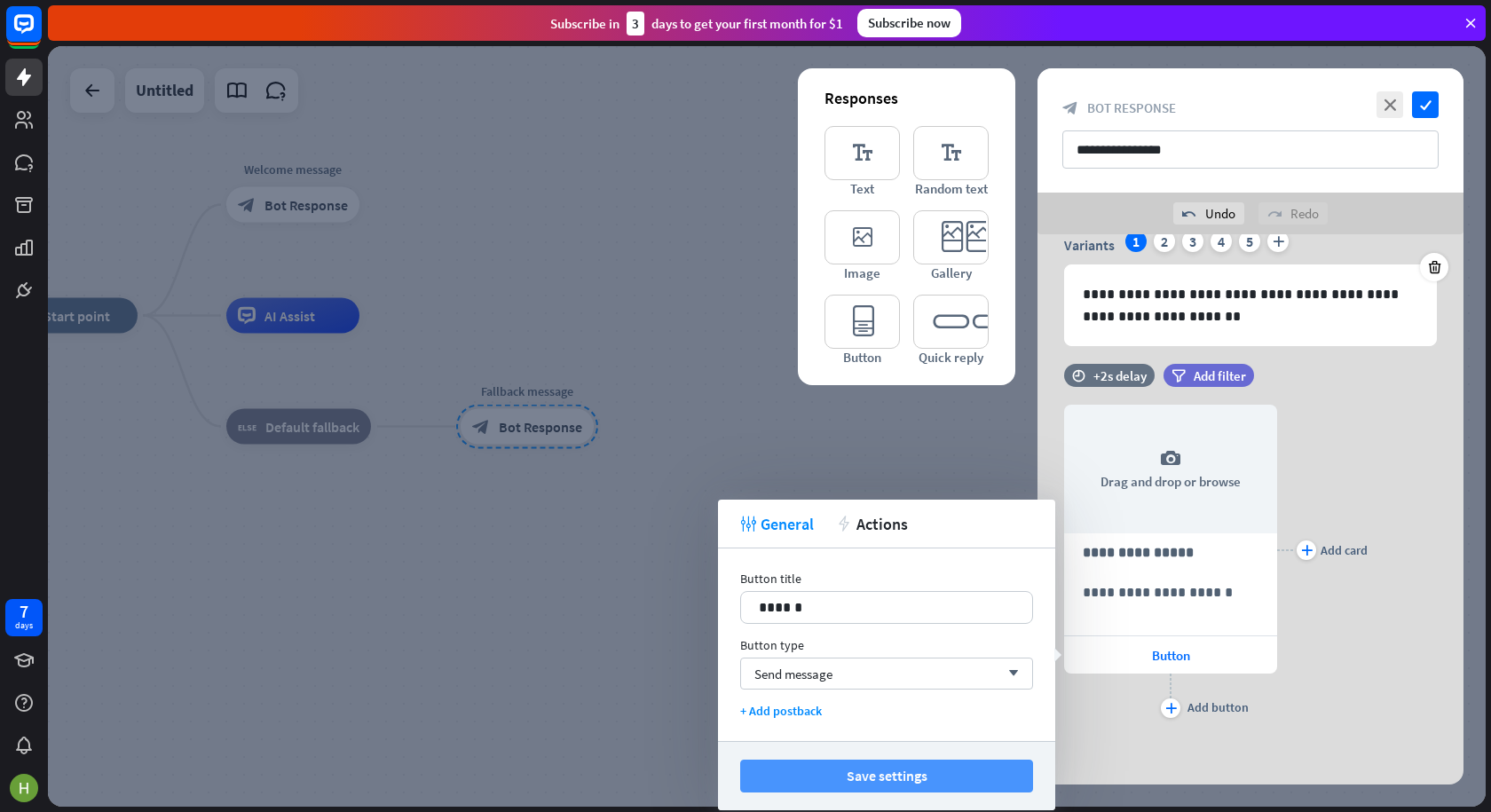
click at [897, 773] on button "Save settings" at bounding box center [887, 775] width 293 height 33
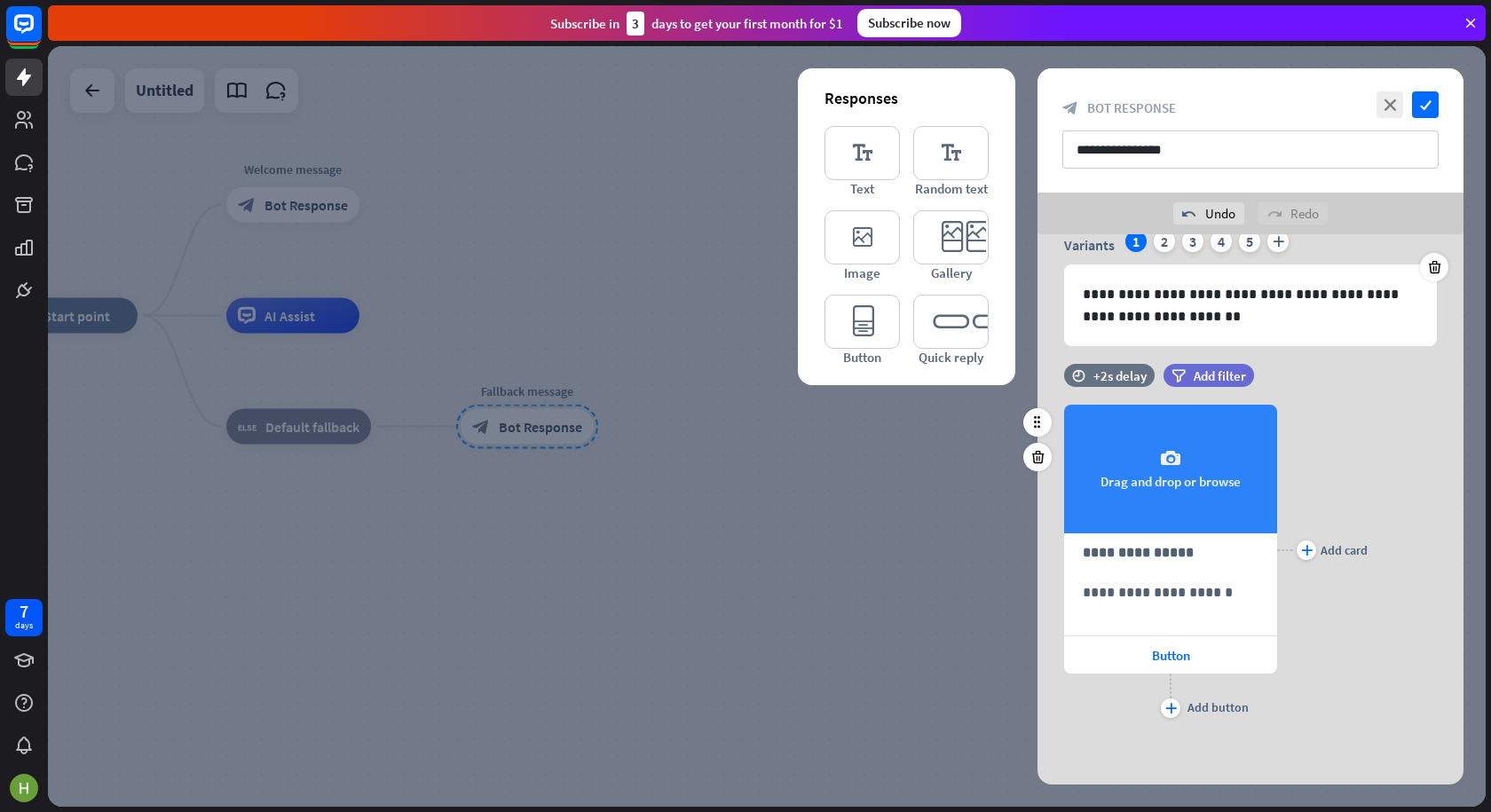
click at [1166, 467] on icon "camera" at bounding box center [1171, 459] width 22 height 22
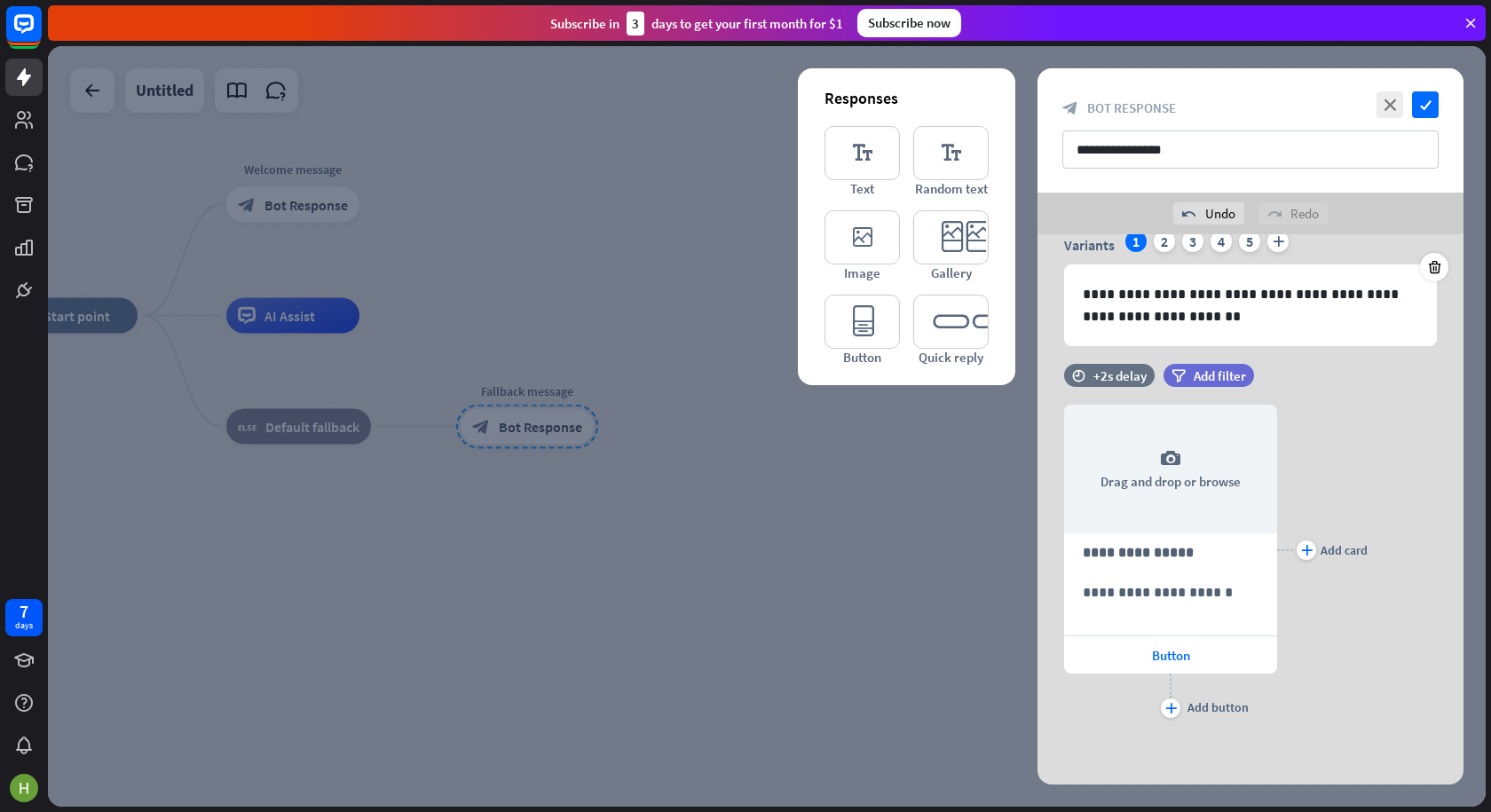
click at [1471, 20] on icon at bounding box center [1470, 23] width 16 height 16
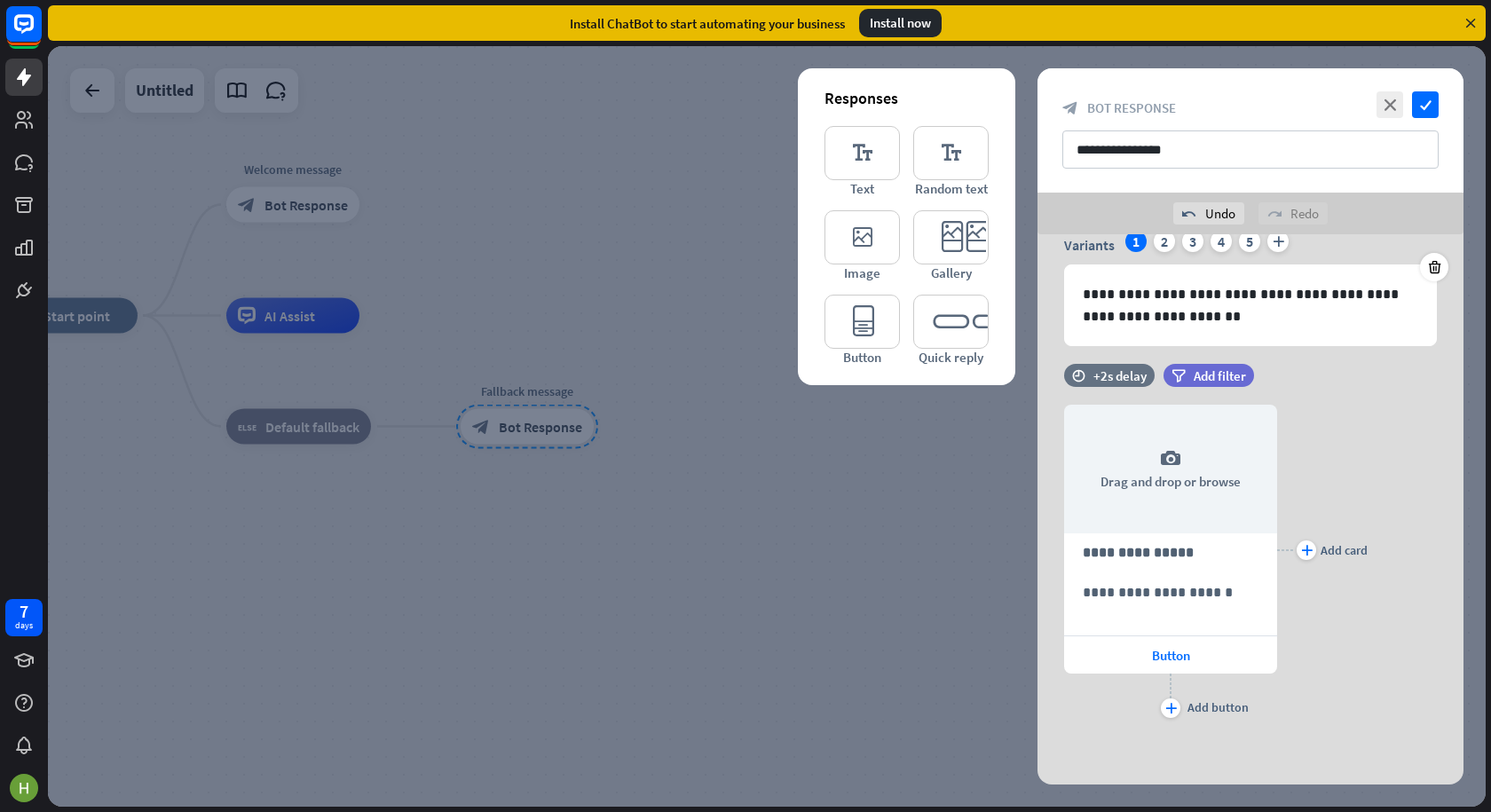
click at [903, 31] on div "Install now" at bounding box center [900, 23] width 82 height 29
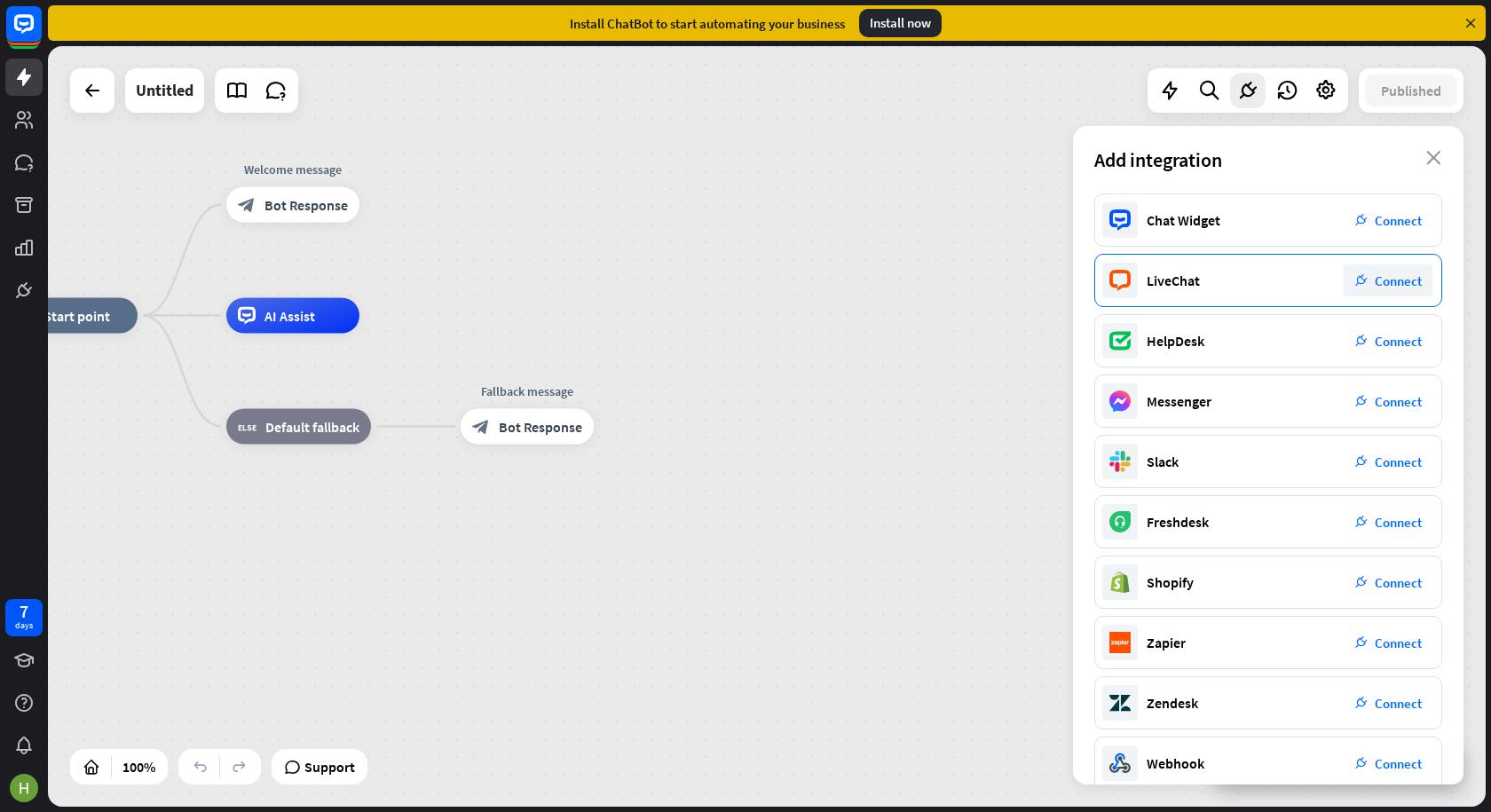
click at [1183, 281] on div "LiveChat" at bounding box center [1173, 281] width 53 height 18
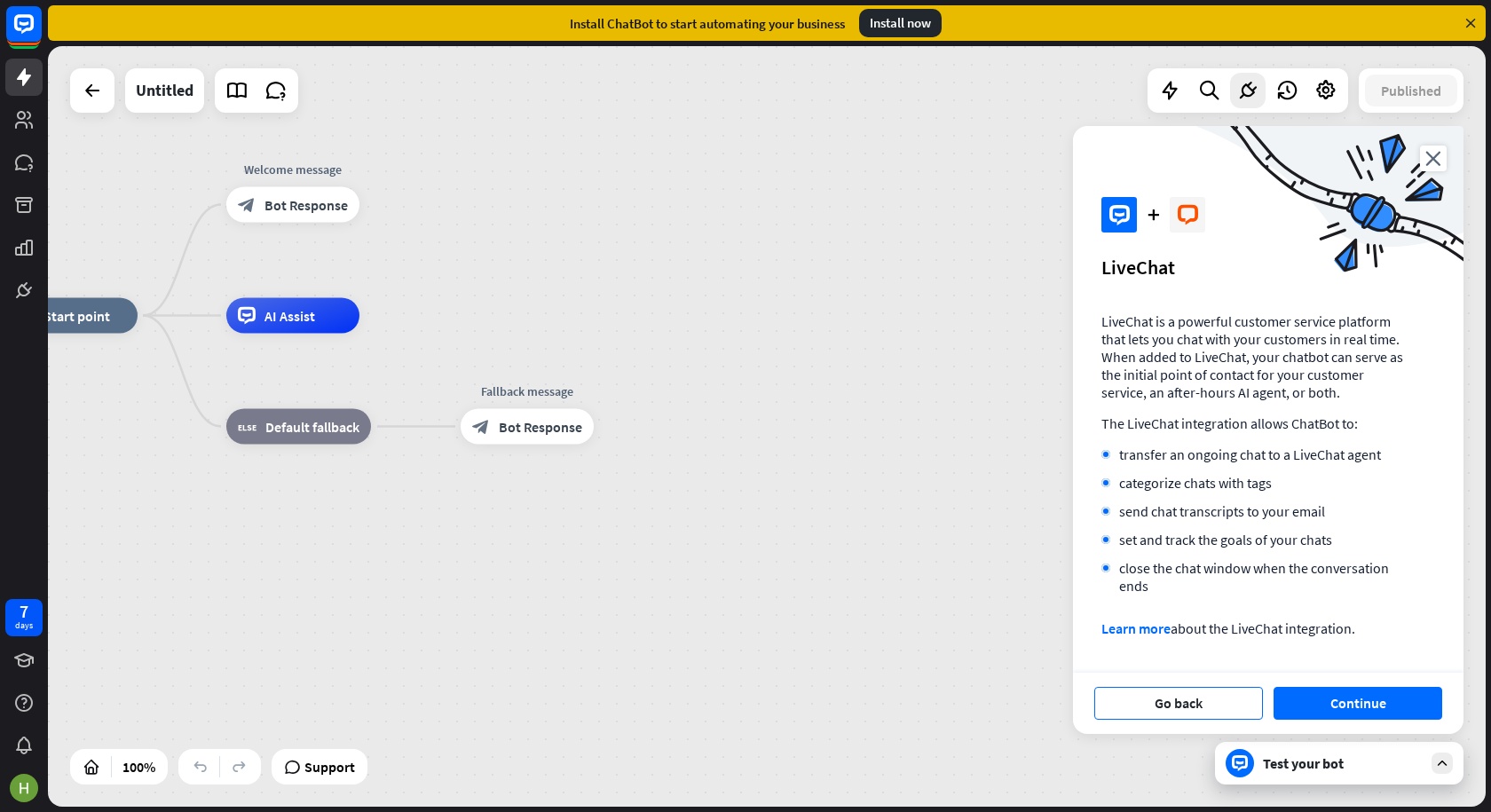
click at [1166, 707] on button "Go back" at bounding box center [1179, 703] width 169 height 33
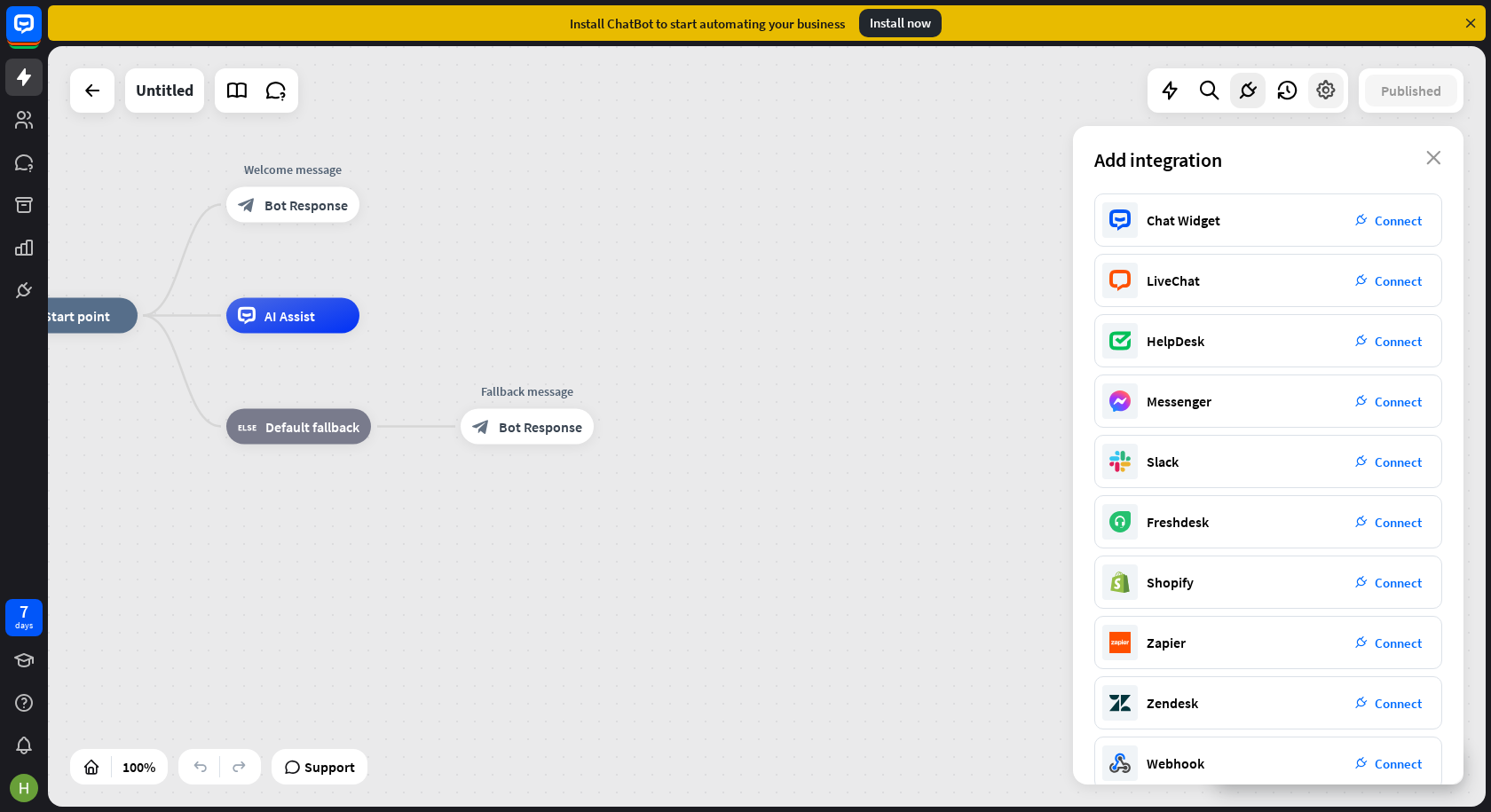
click at [1328, 90] on icon at bounding box center [1326, 91] width 23 height 23
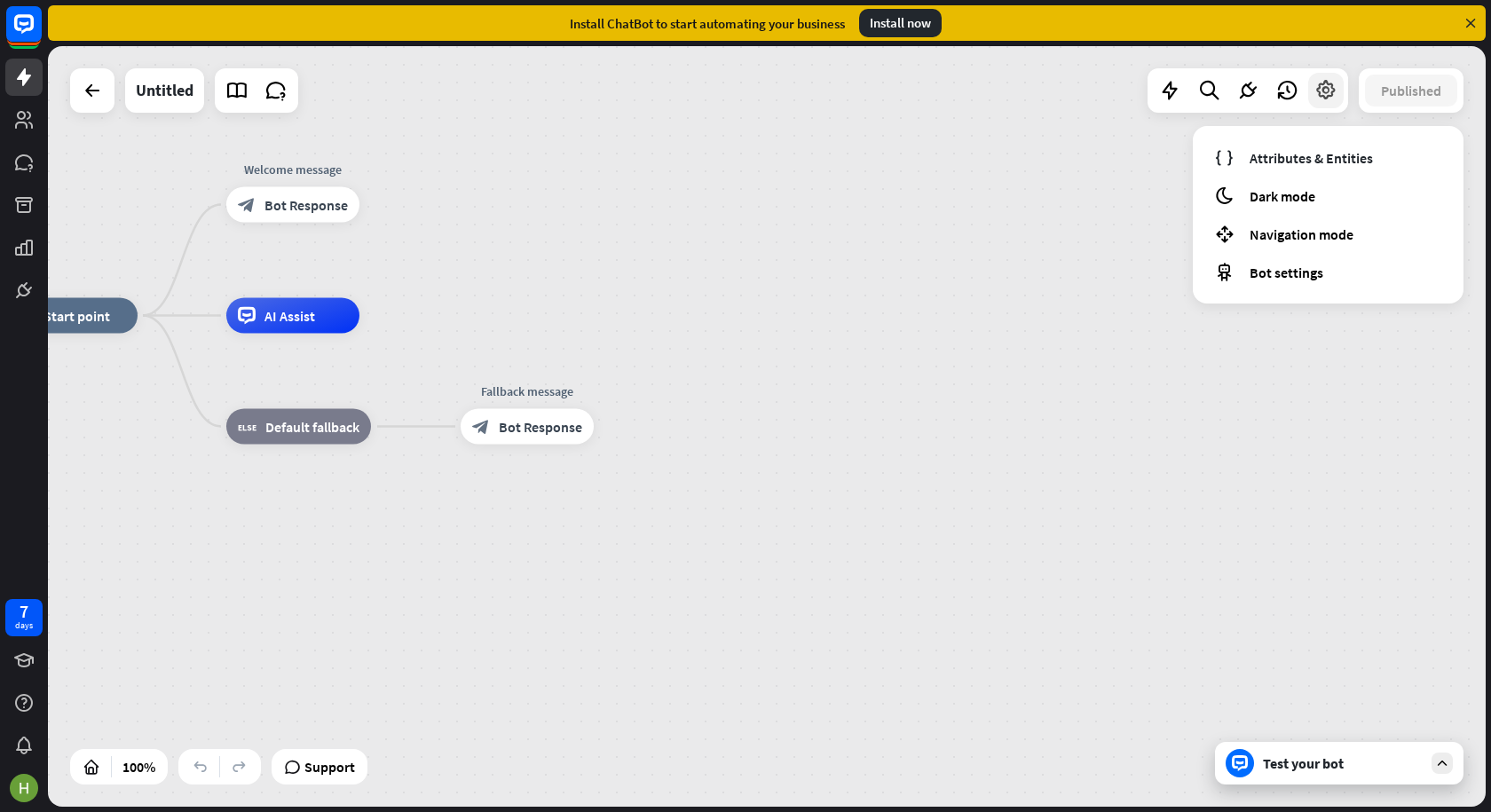
click at [1328, 90] on icon at bounding box center [1326, 91] width 23 height 23
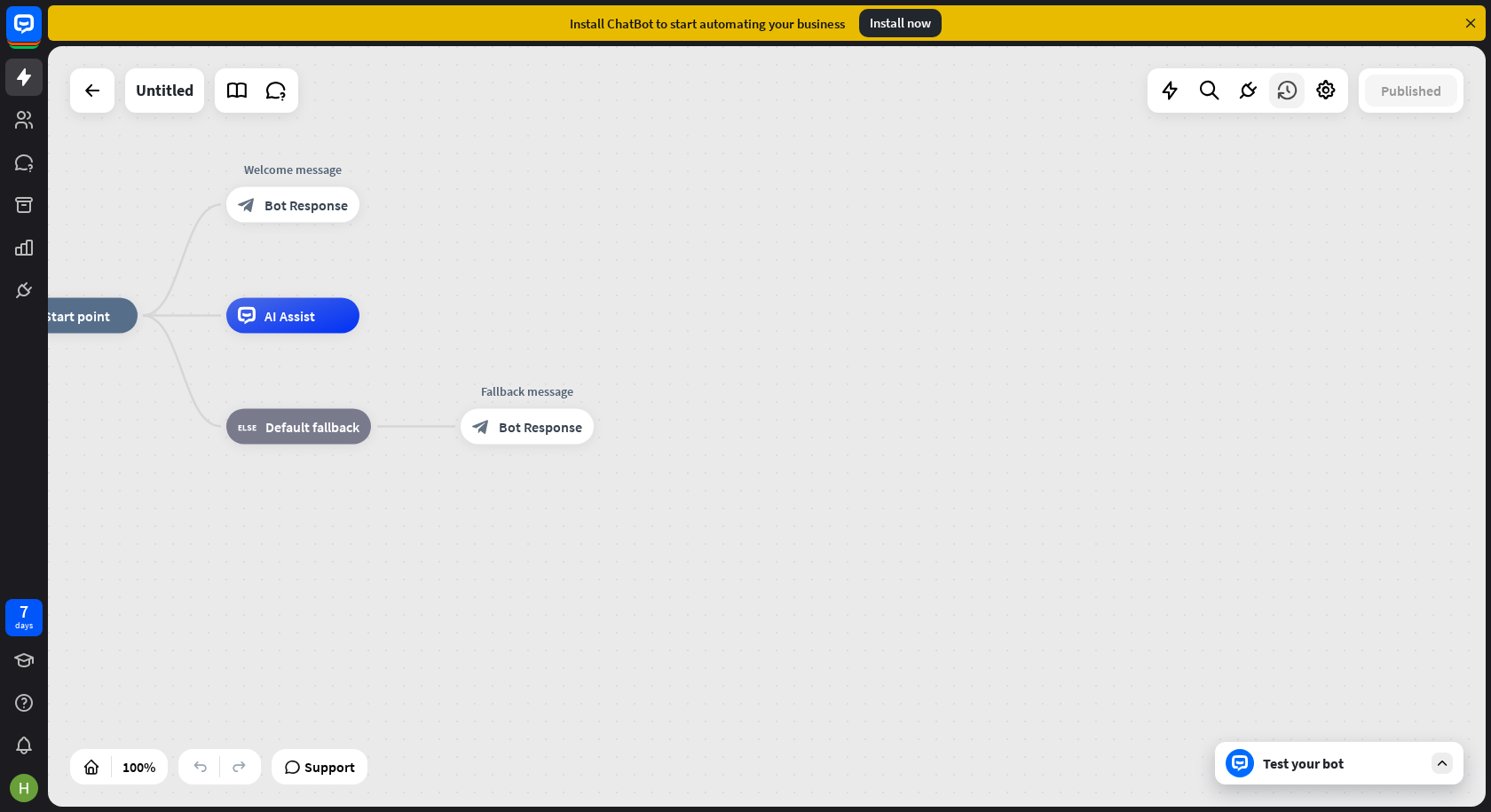
click at [1286, 93] on icon at bounding box center [1287, 91] width 23 height 23
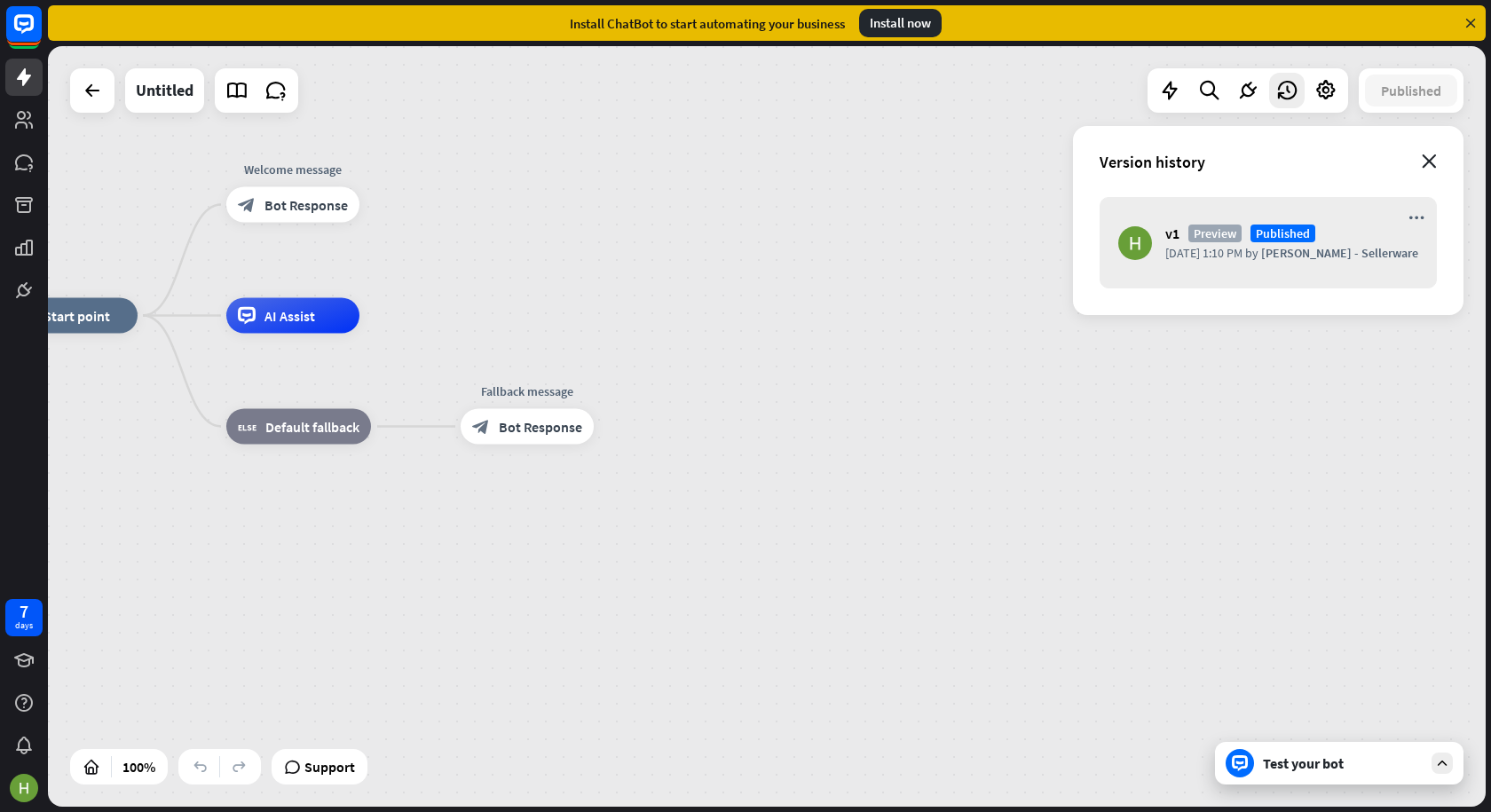
click at [1434, 157] on icon "close" at bounding box center [1429, 161] width 15 height 14
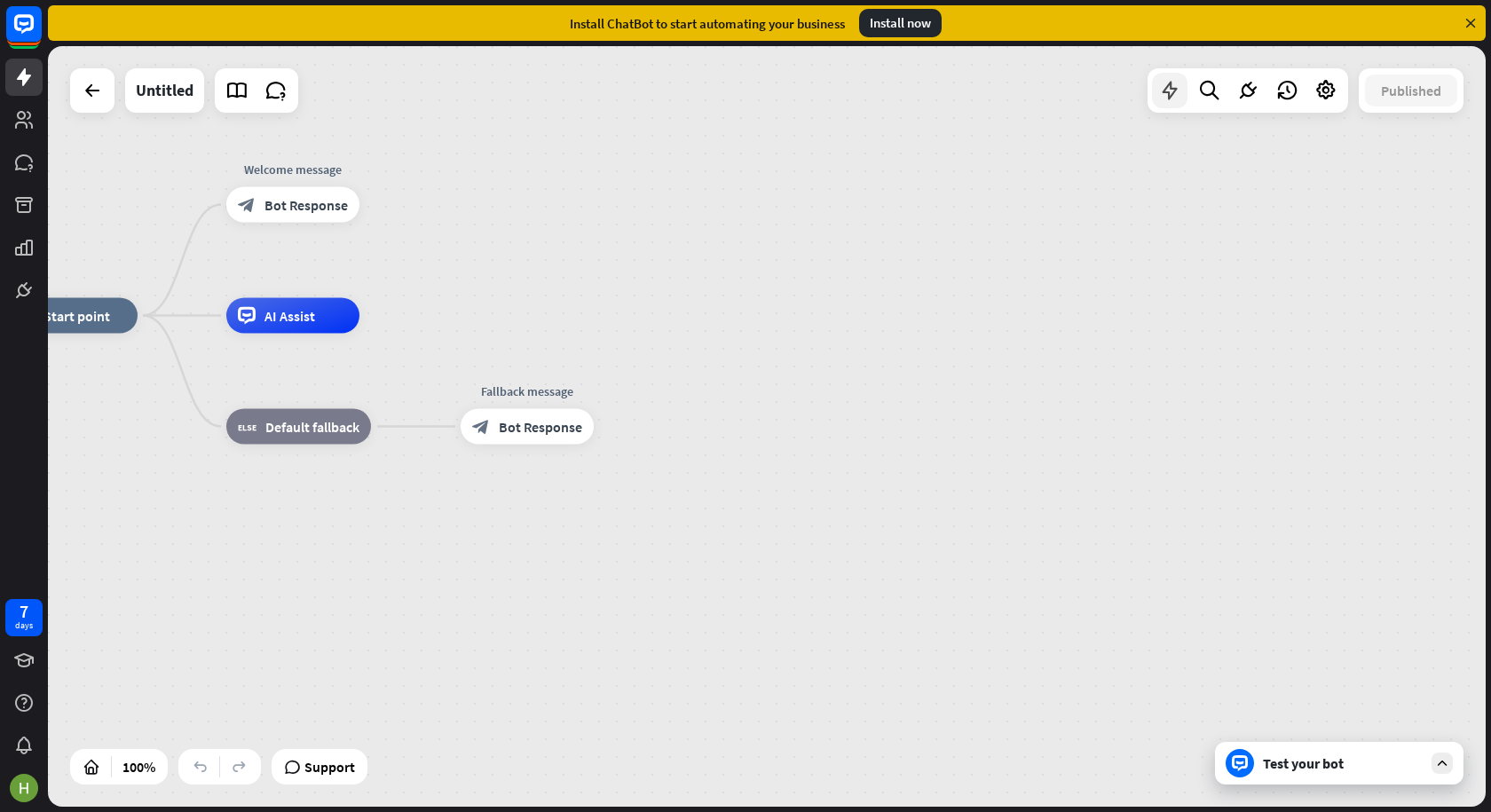
click at [1164, 85] on icon at bounding box center [1170, 91] width 23 height 23
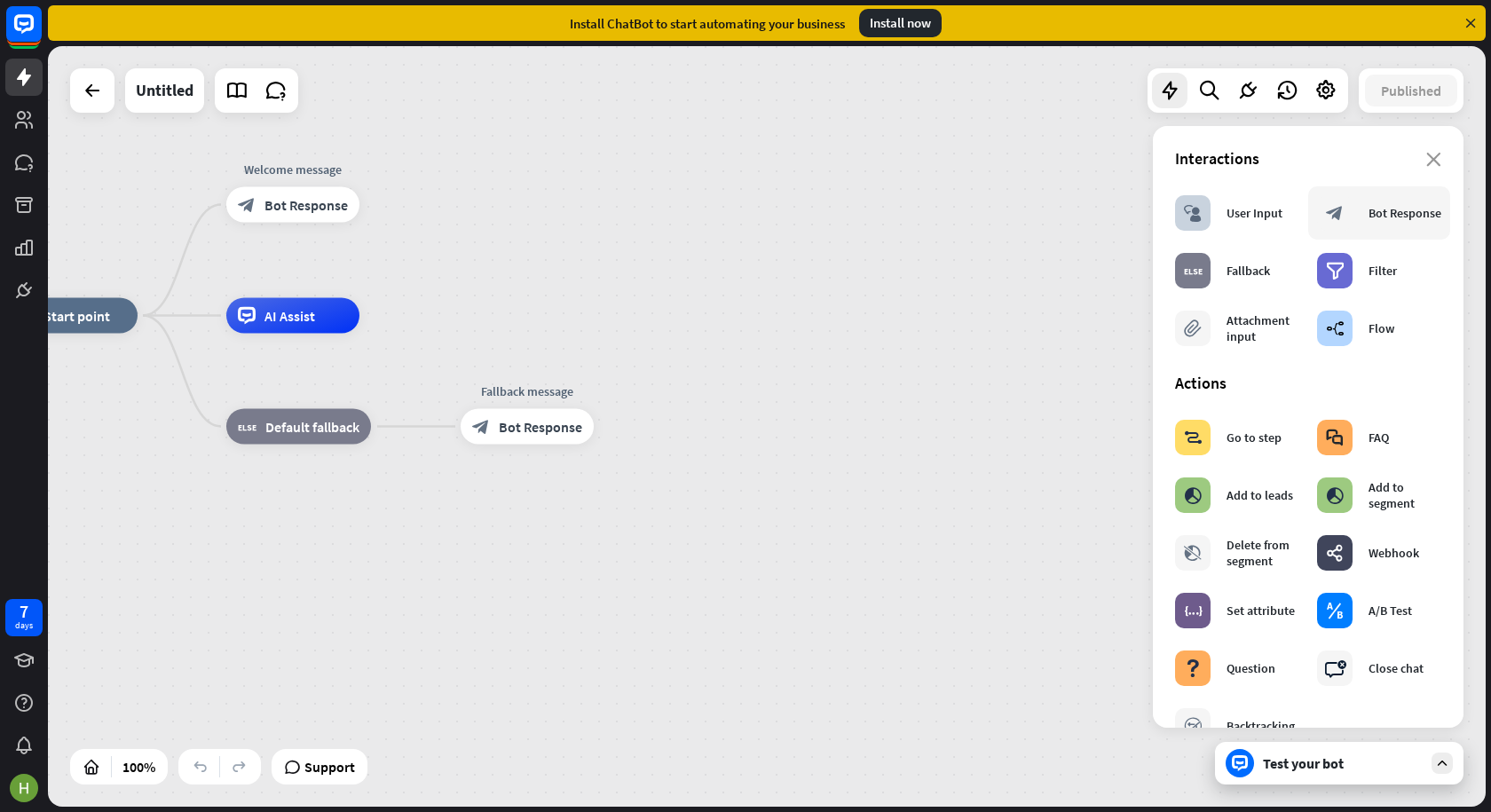
click at [1383, 220] on div "Bot Response" at bounding box center [1405, 213] width 73 height 16
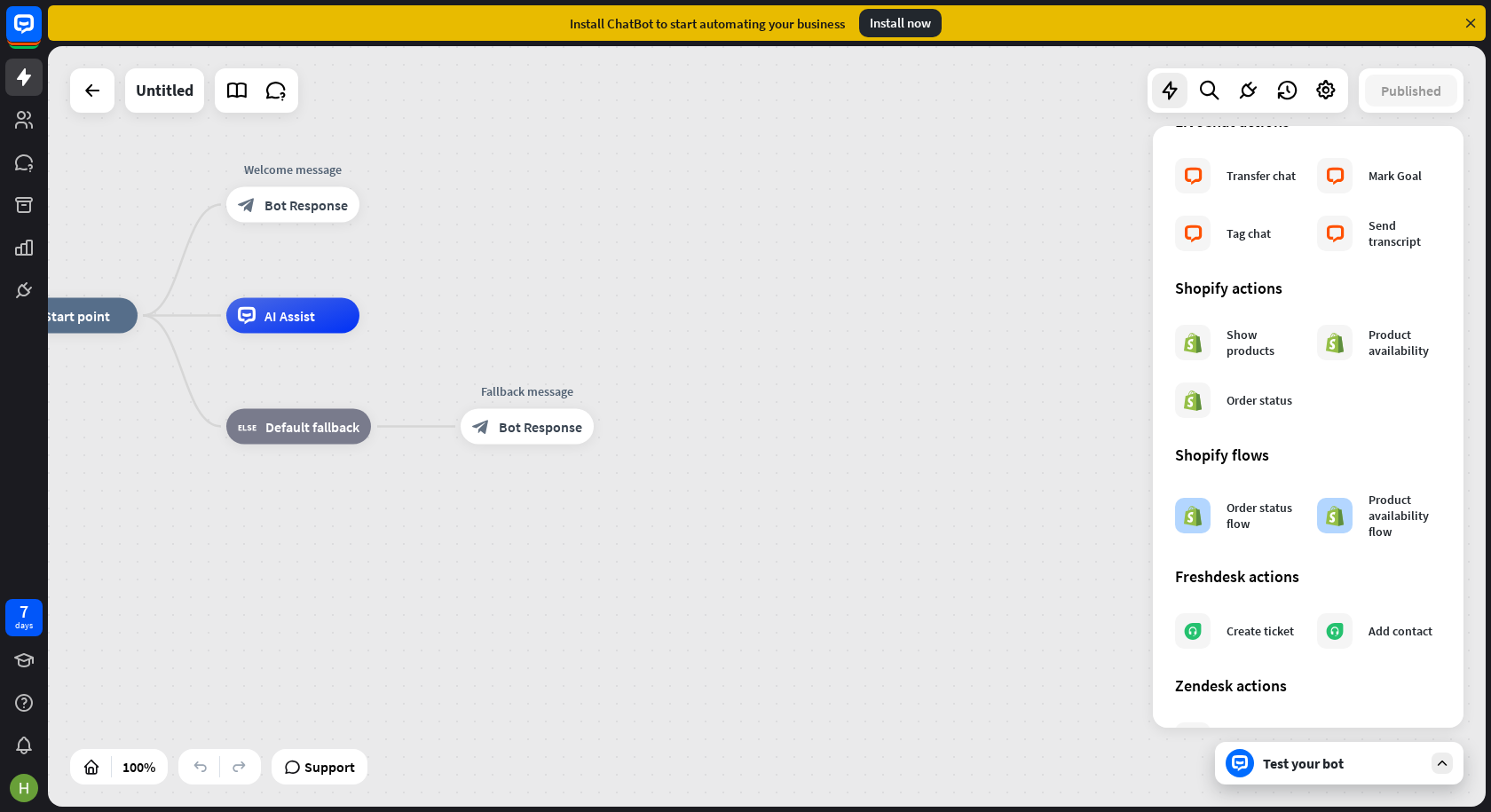
scroll to position [710, 0]
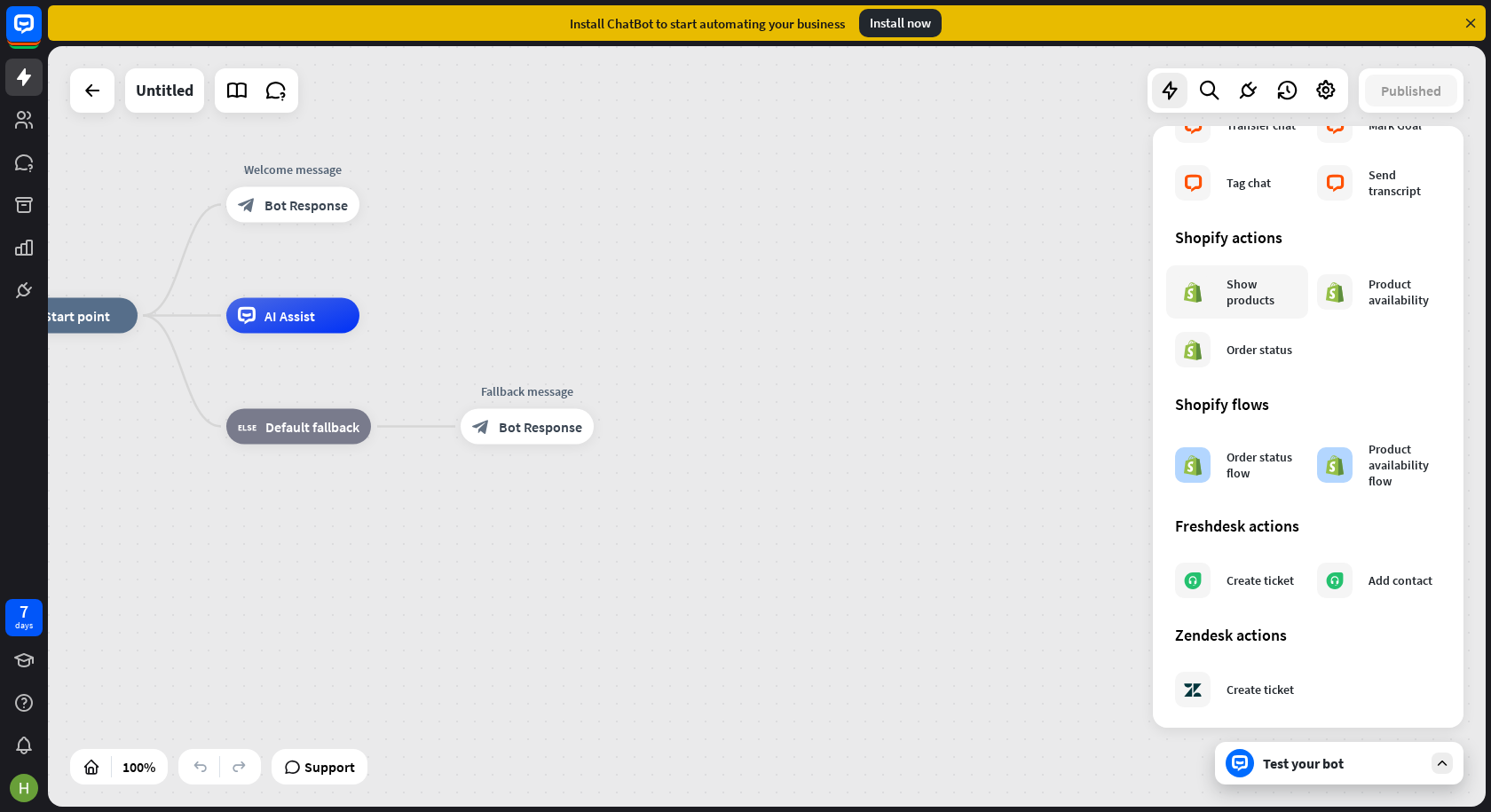
click at [1231, 309] on div "Show products" at bounding box center [1237, 292] width 125 height 36
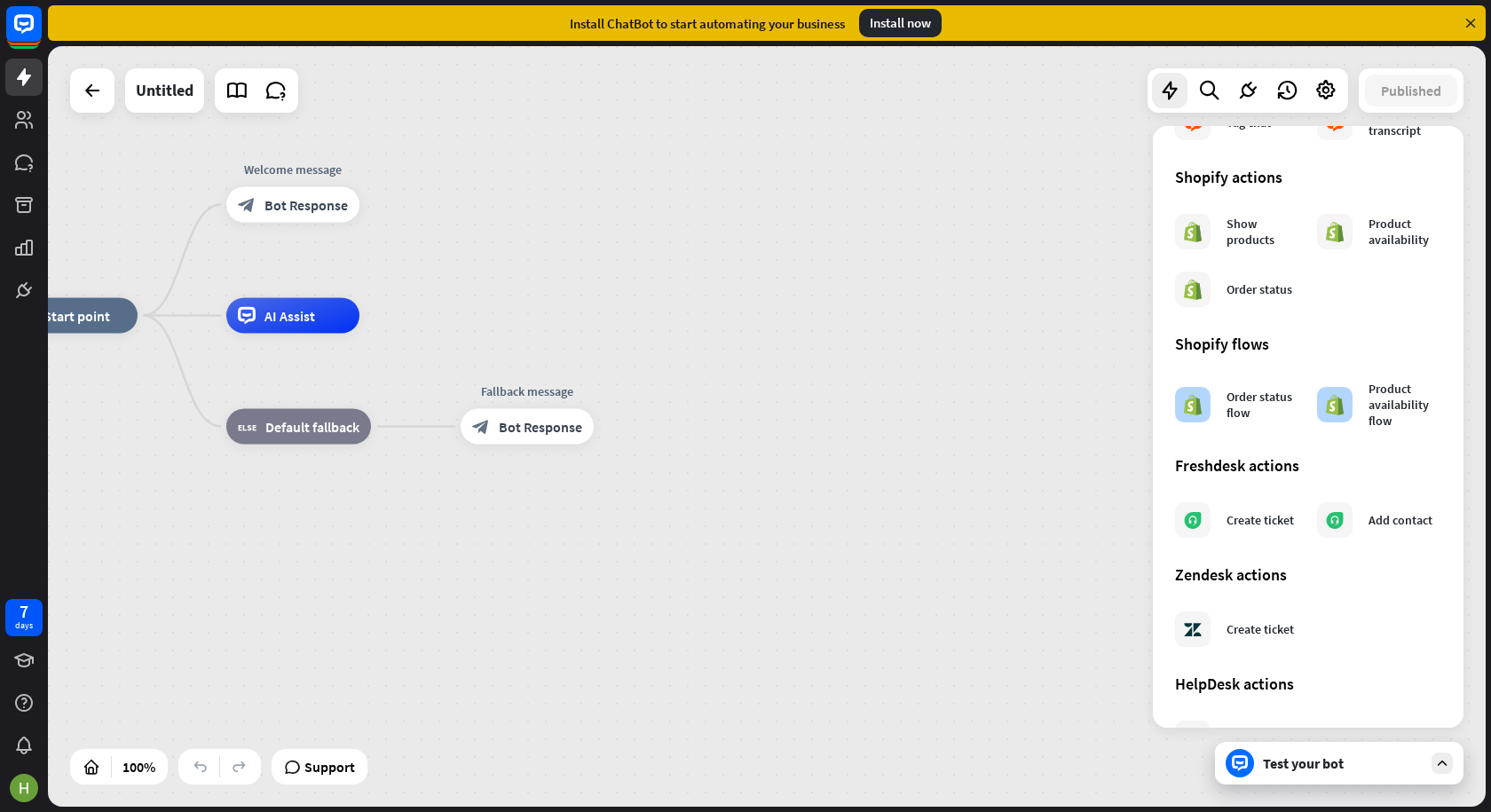
scroll to position [830, 0]
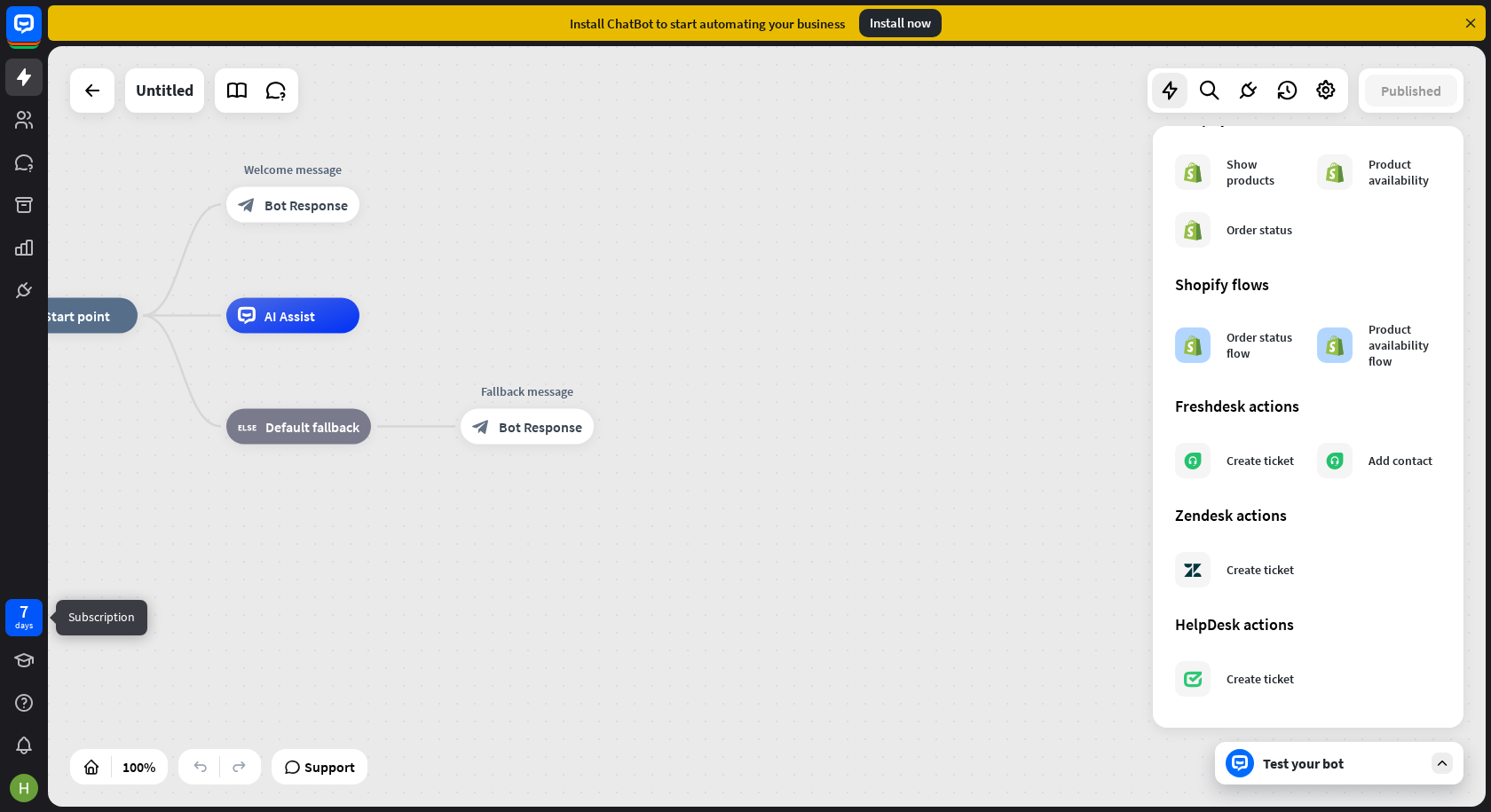
click at [26, 613] on div "7" at bounding box center [24, 611] width 9 height 16
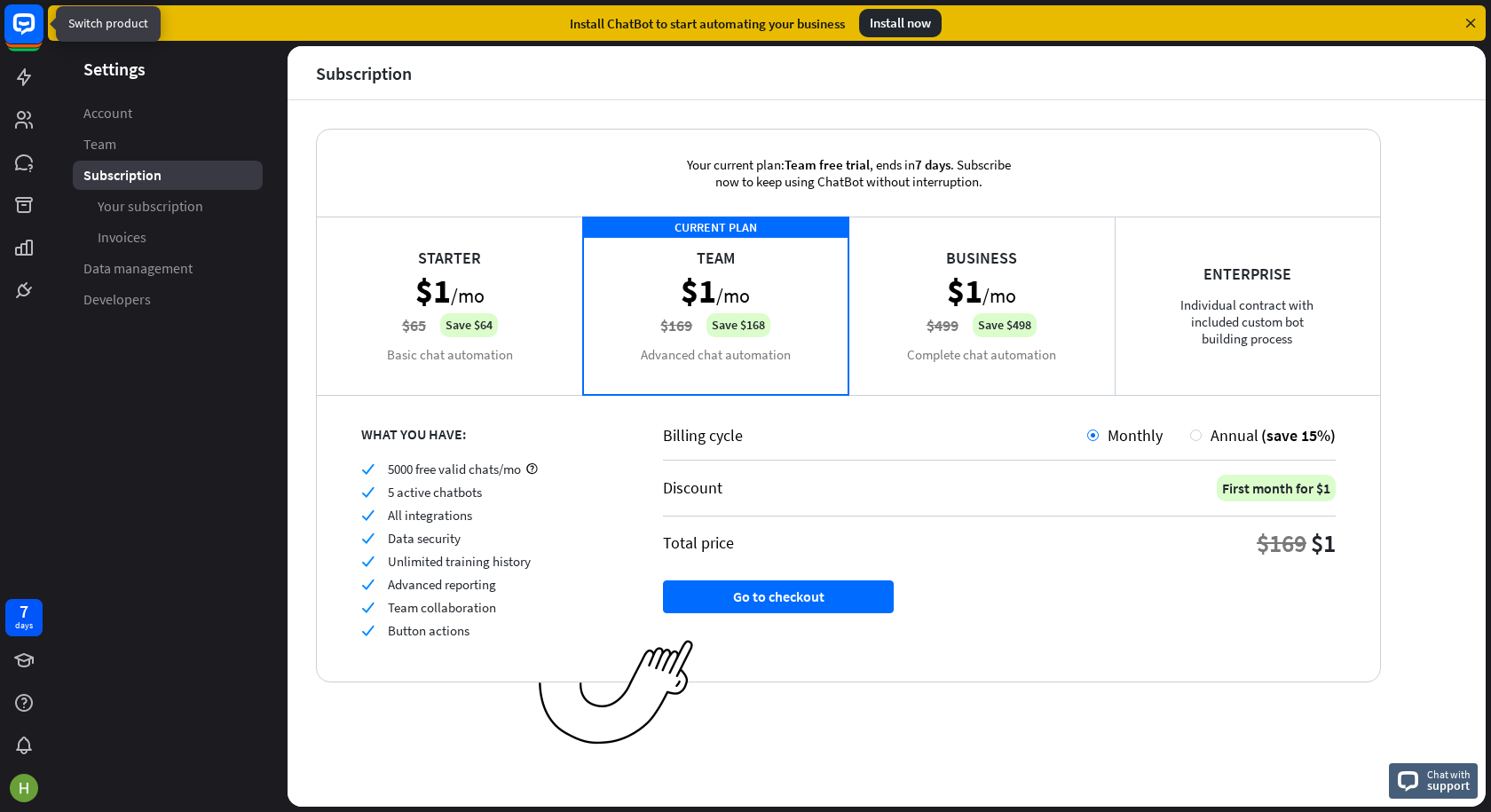
click at [24, 17] on icon at bounding box center [24, 24] width 22 height 22
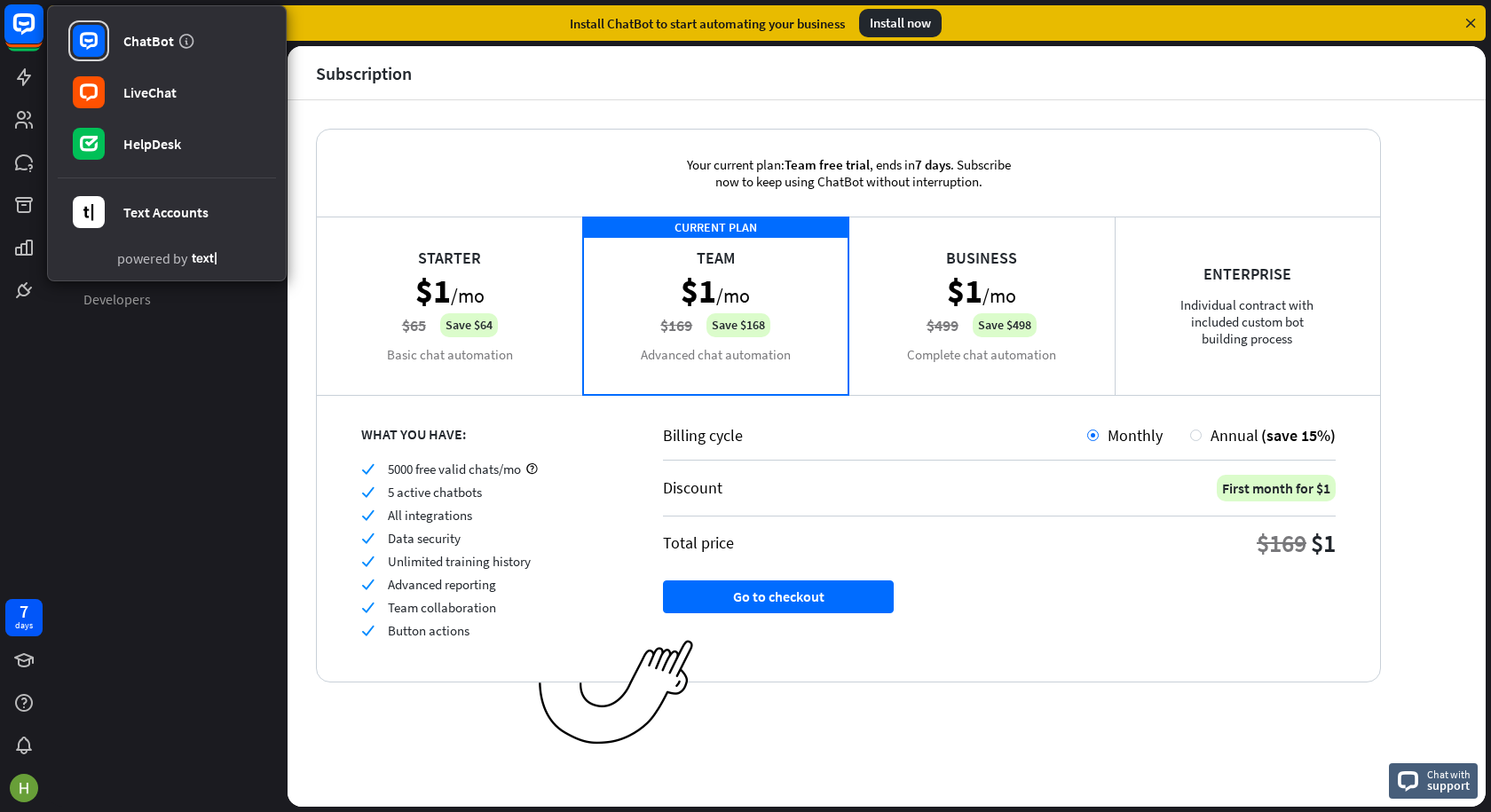
click at [24, 17] on icon at bounding box center [24, 24] width 22 height 22
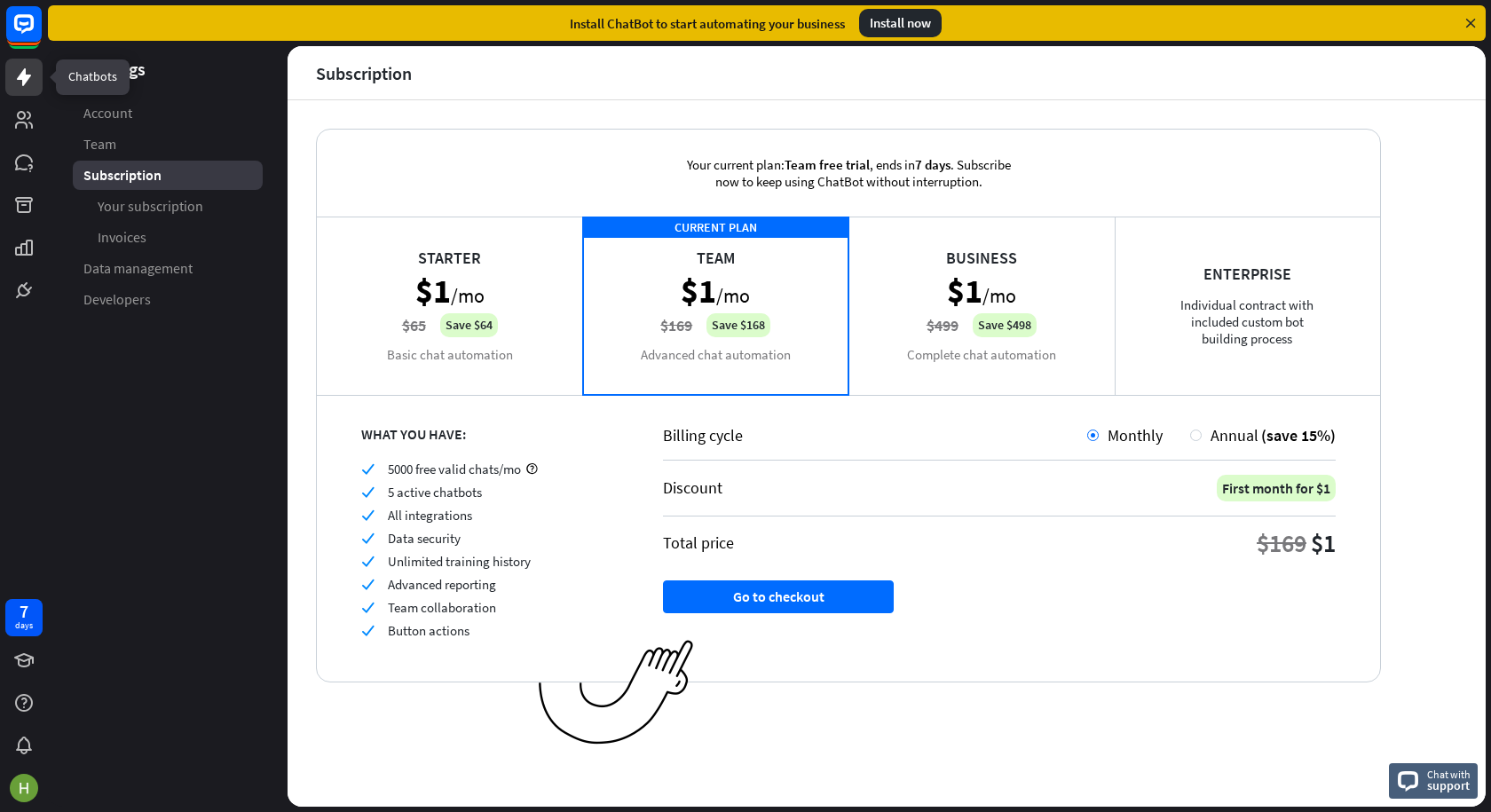
click at [14, 73] on icon at bounding box center [24, 77] width 22 height 22
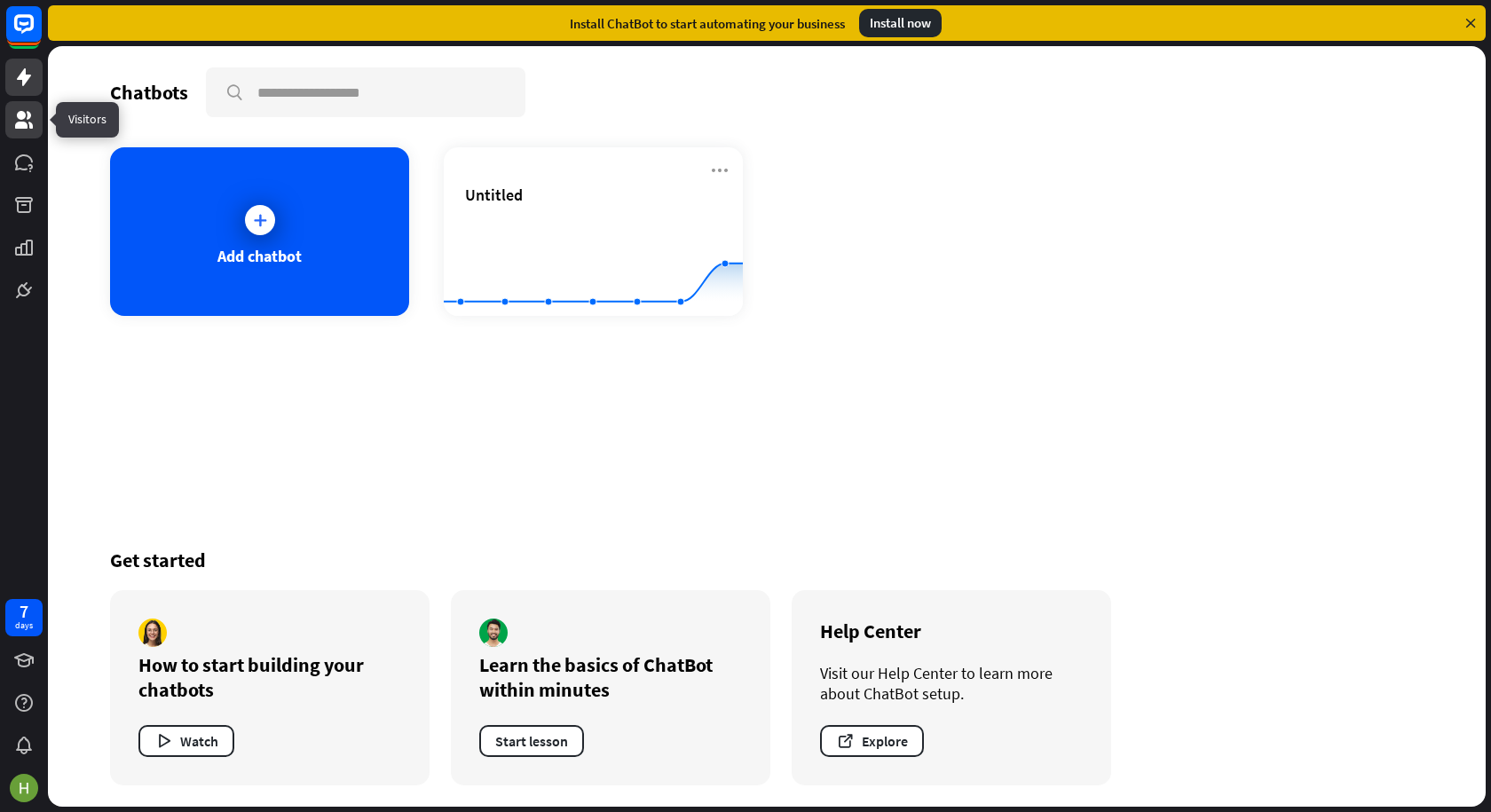
click at [32, 123] on icon at bounding box center [24, 120] width 22 height 22
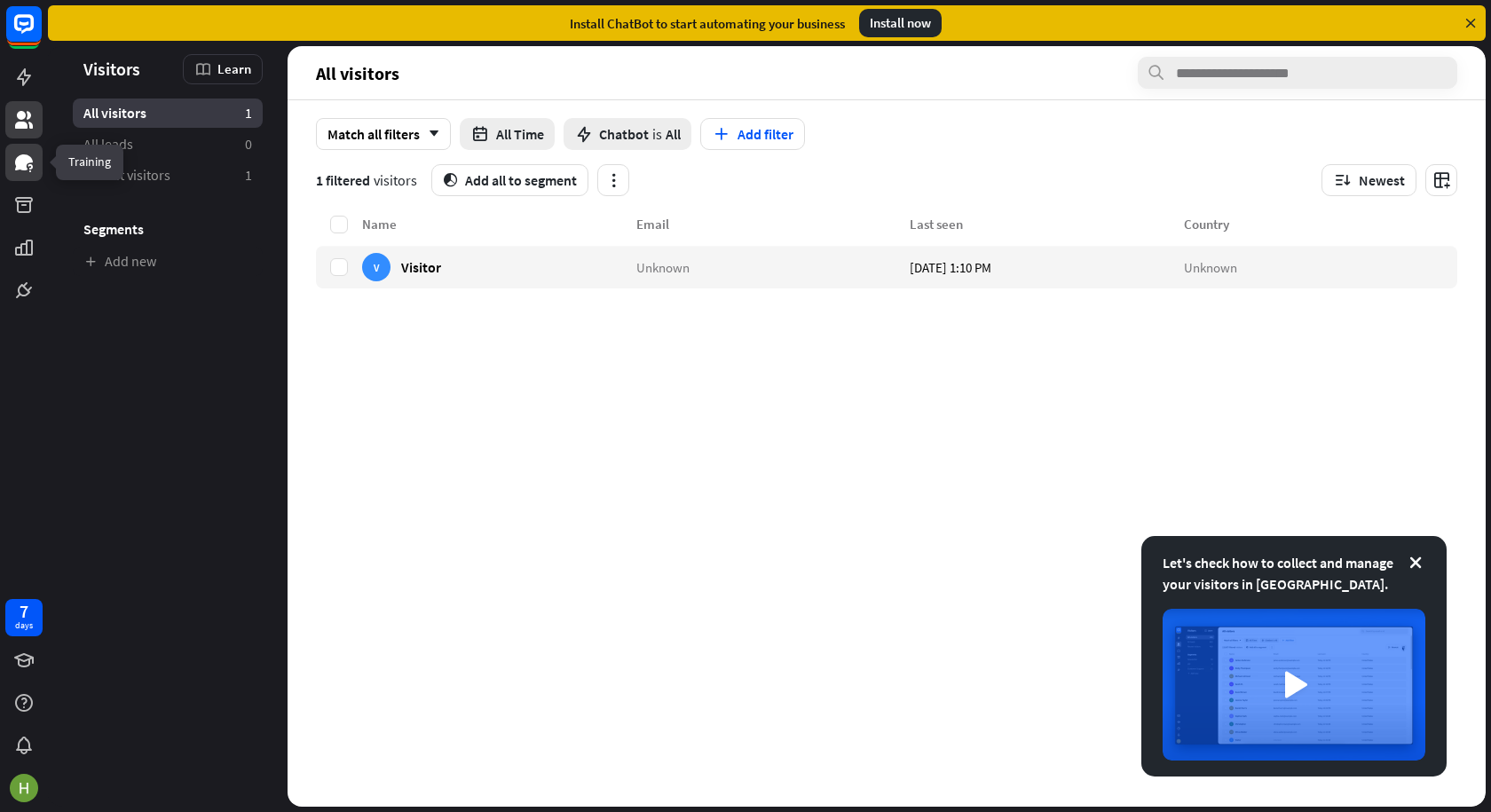
click at [20, 162] on icon at bounding box center [24, 162] width 18 height 16
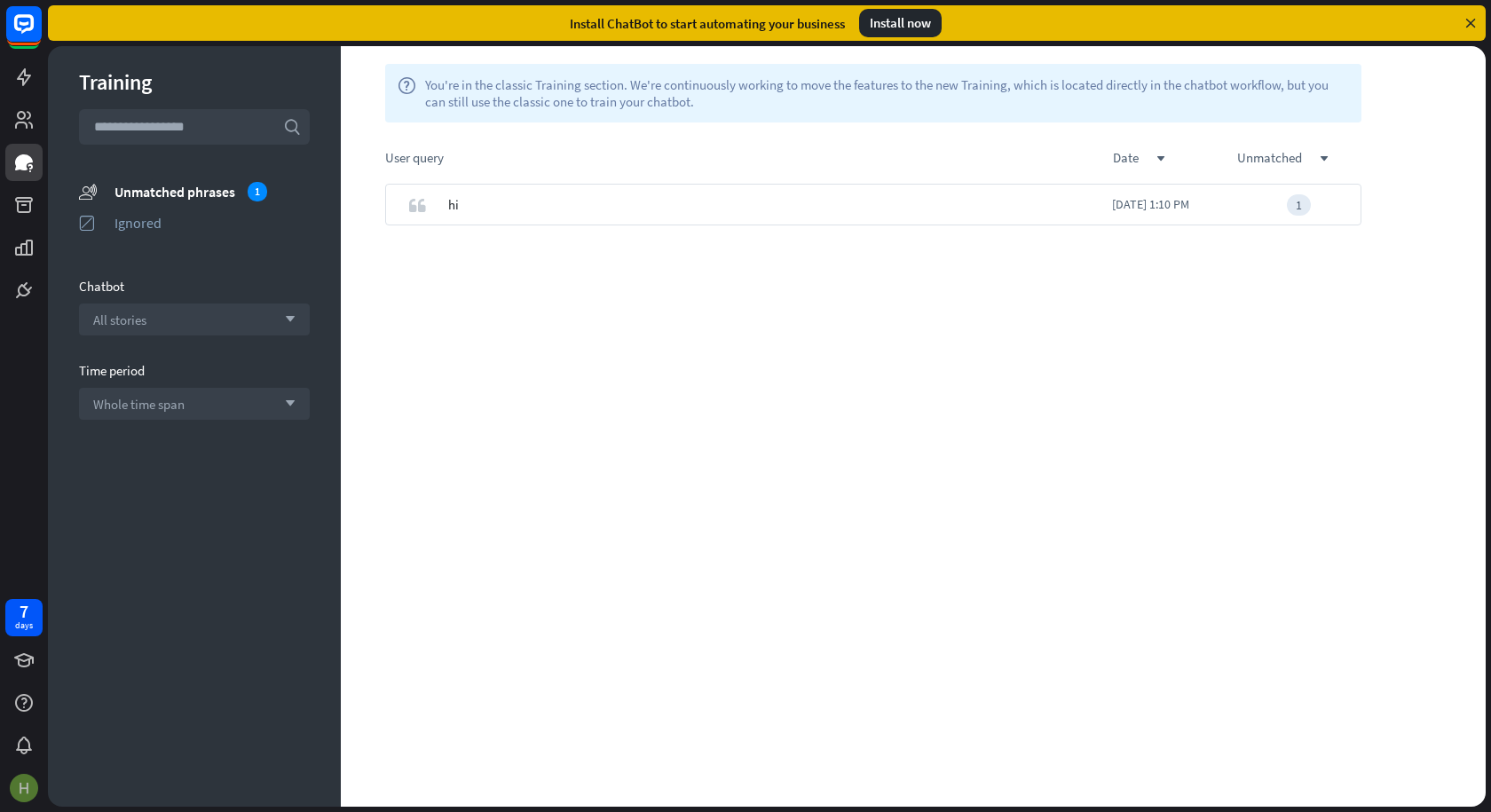
click at [16, 791] on img at bounding box center [24, 788] width 29 height 29
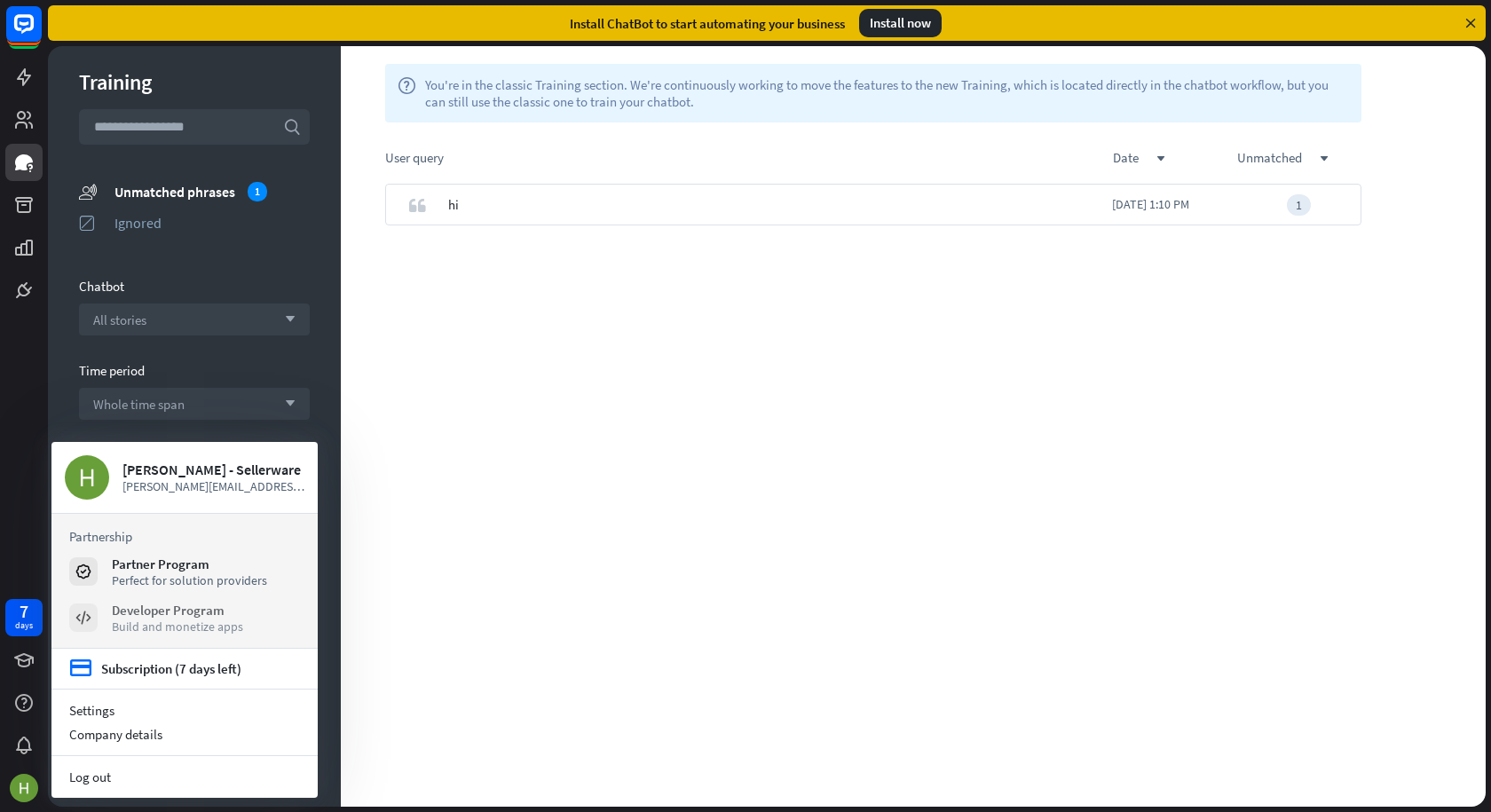
click at [158, 611] on div "Developer Program" at bounding box center [178, 609] width 132 height 17
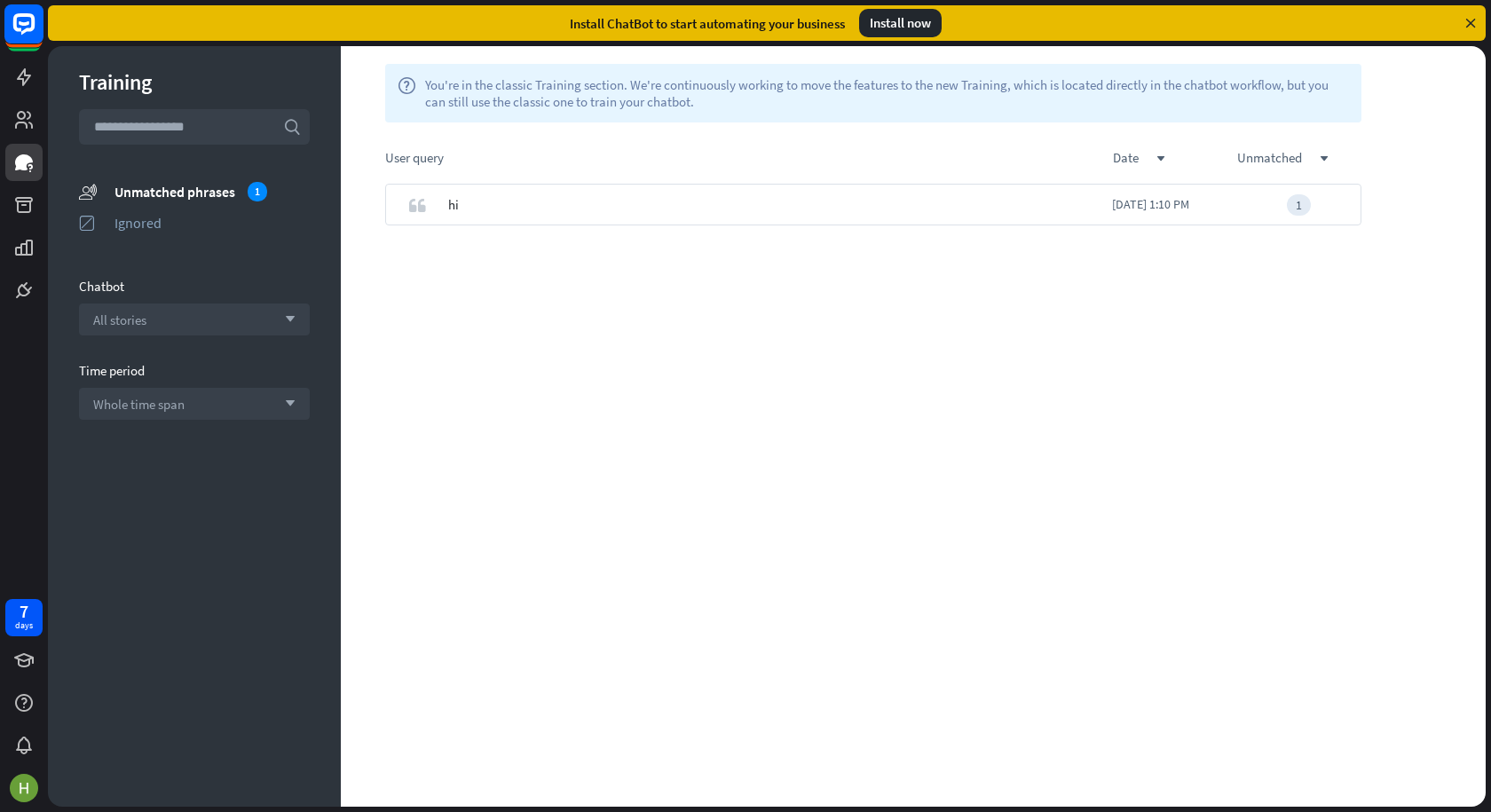
click at [19, 28] on rect at bounding box center [24, 24] width 39 height 39
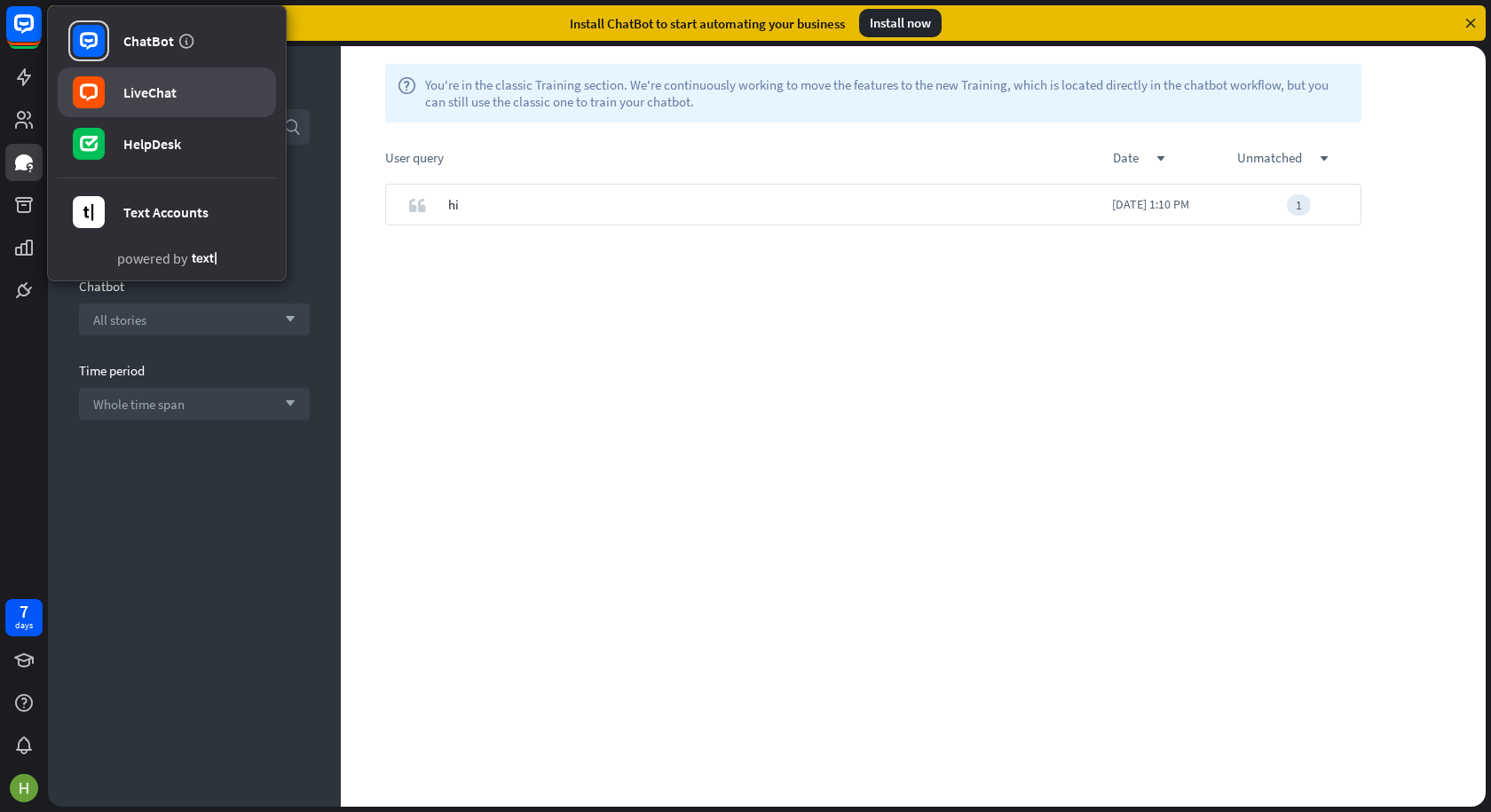
click at [158, 96] on div "LiveChat" at bounding box center [150, 92] width 53 height 18
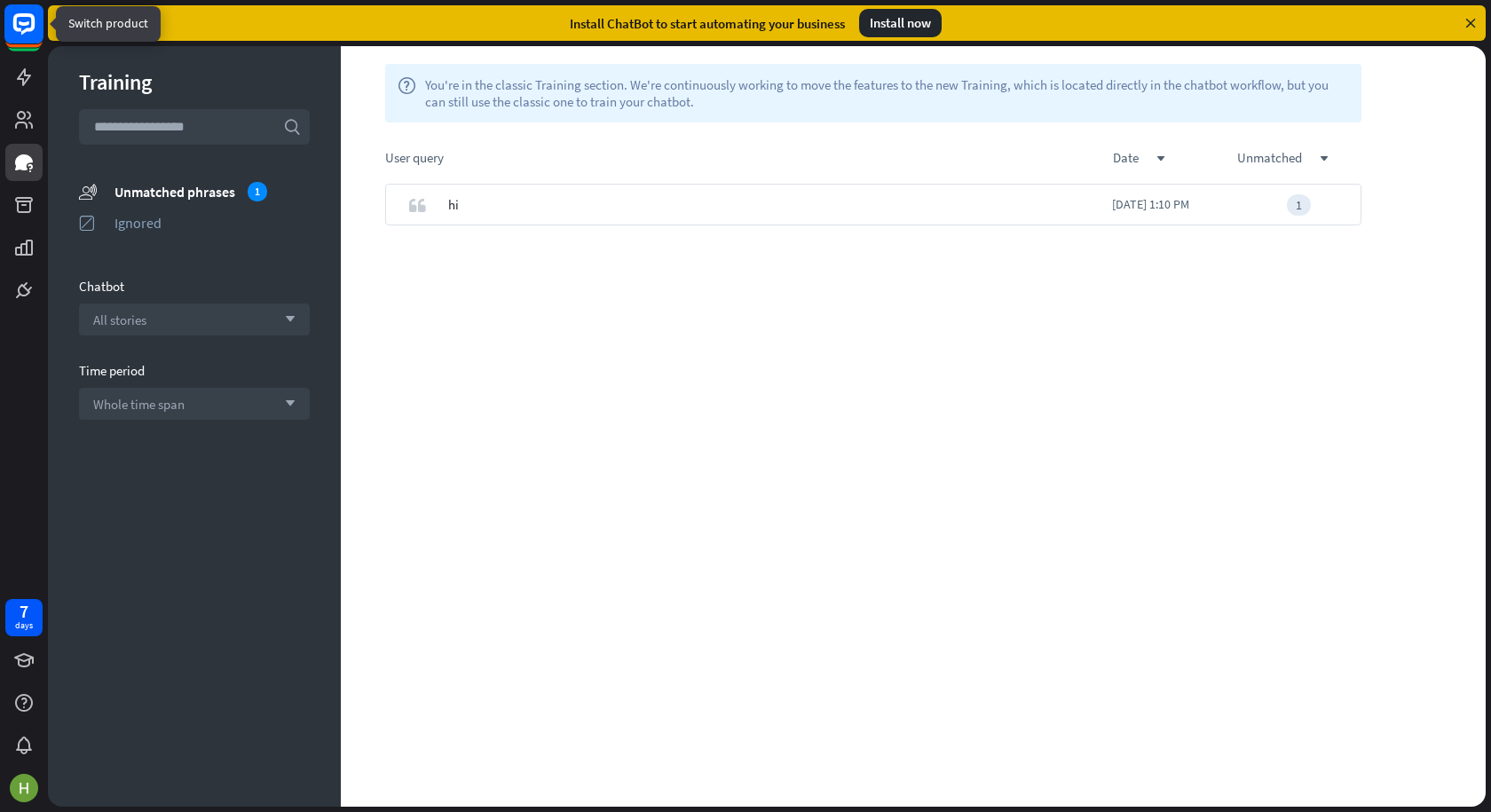
click at [19, 27] on rect at bounding box center [24, 24] width 39 height 39
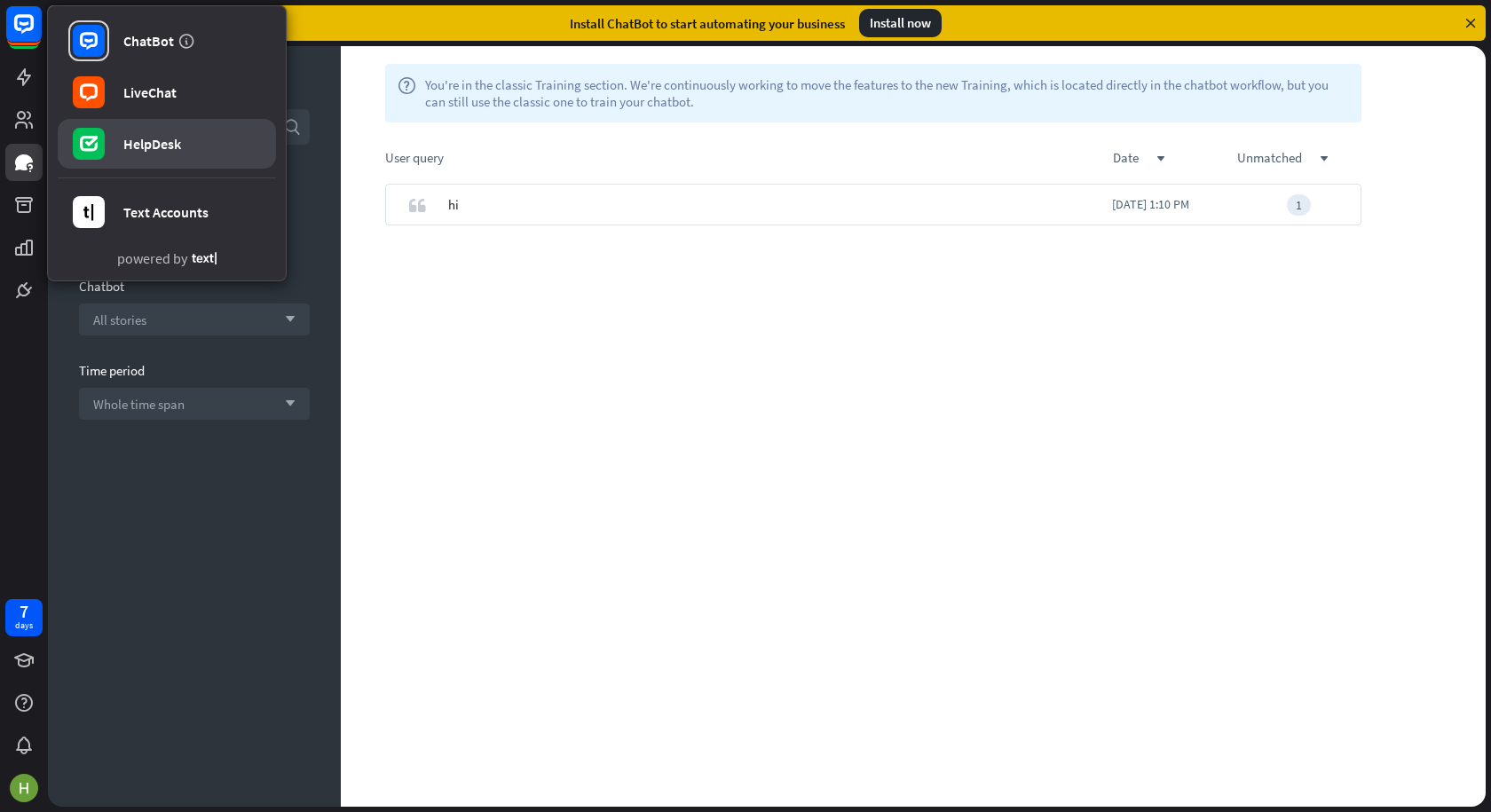
click at [165, 144] on div "HelpDesk" at bounding box center [152, 143] width 57 height 18
